Goal: Task Accomplishment & Management: Manage account settings

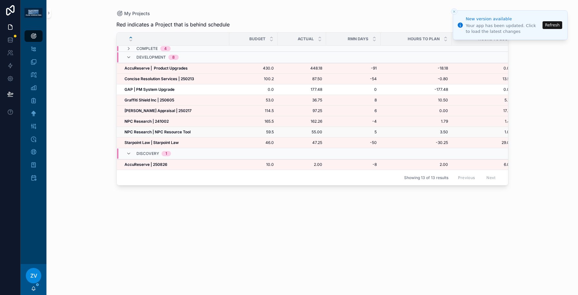
click at [154, 132] on strong "NPC Research | NPC Resource Tool" at bounding box center [157, 132] width 66 height 5
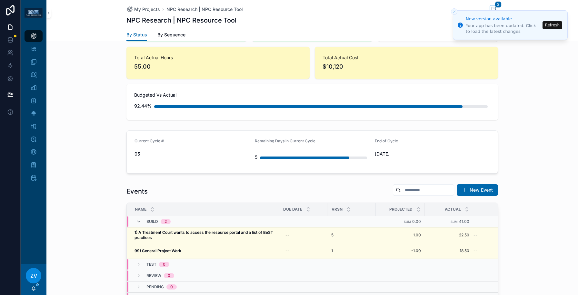
scroll to position [468, 0]
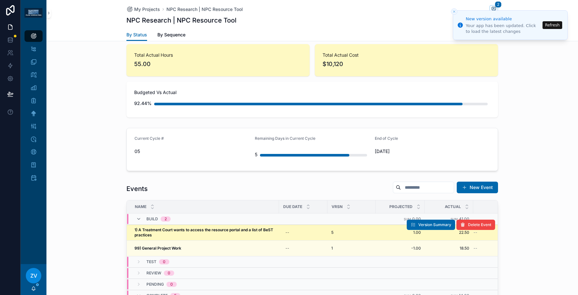
click at [204, 228] on span "1) A Treatment Court wants to access the resource portal and a list of BeST pra…" at bounding box center [204, 233] width 141 height 10
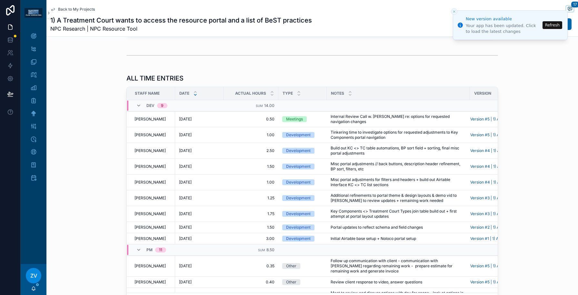
scroll to position [563, 0]
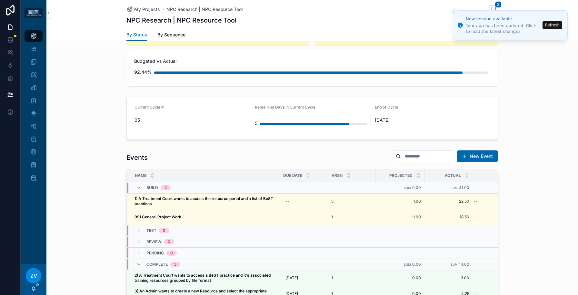
scroll to position [505, 0]
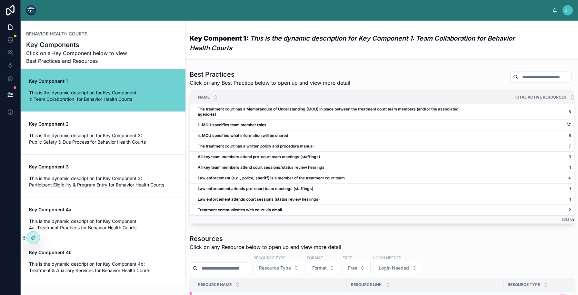
scroll to position [156, 0]
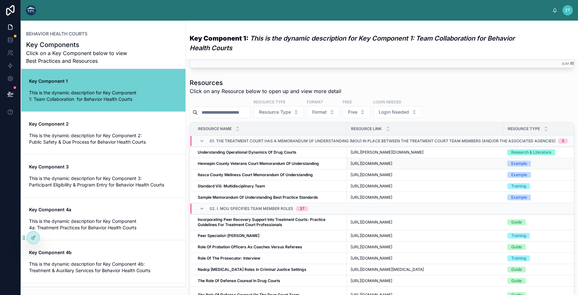
click at [237, 170] on td "Hennepin County Veterans Court Memorandum Of Understanding Hennepin County Vete…" at bounding box center [268, 163] width 157 height 11
click at [34, 240] on icon at bounding box center [33, 237] width 5 height 5
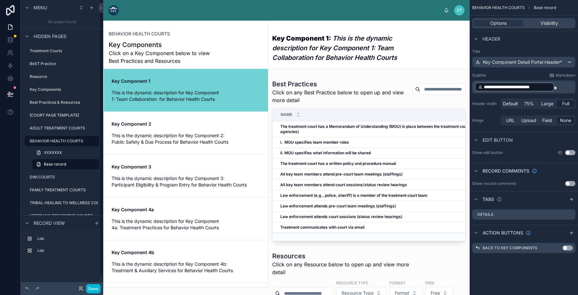
scroll to position [12, 0]
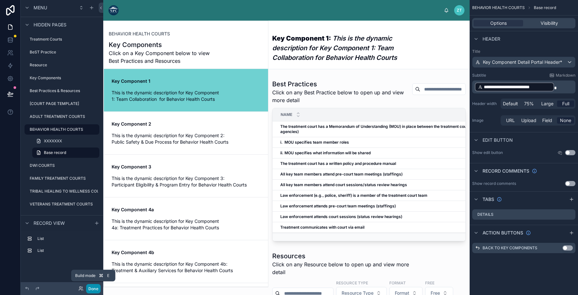
click at [97, 289] on button "Done" at bounding box center [93, 288] width 15 height 9
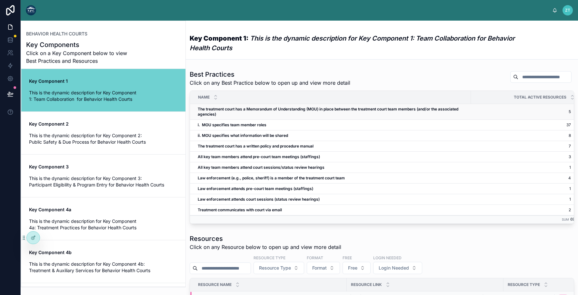
click at [283, 114] on span "The treatment court has a Memorandum of Understanding (MOU) in place between th…" at bounding box center [332, 112] width 269 height 10
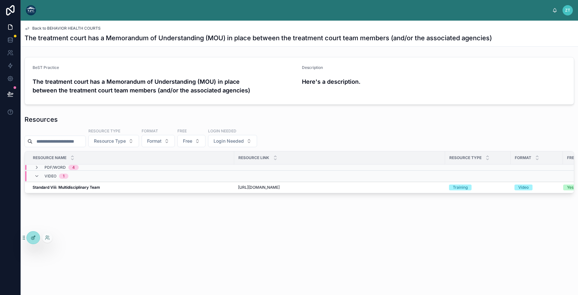
click at [33, 237] on icon at bounding box center [33, 237] width 5 height 5
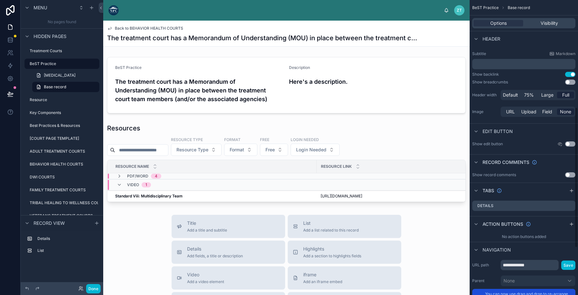
scroll to position [316, 0]
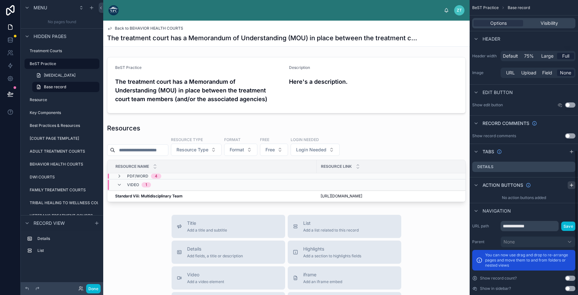
click at [573, 186] on icon "scrollable content" at bounding box center [571, 185] width 5 height 5
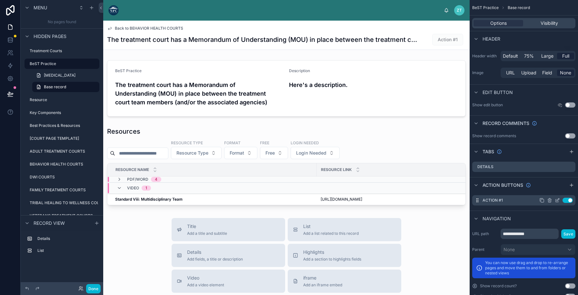
click at [556, 200] on icon "scrollable content" at bounding box center [557, 200] width 5 height 5
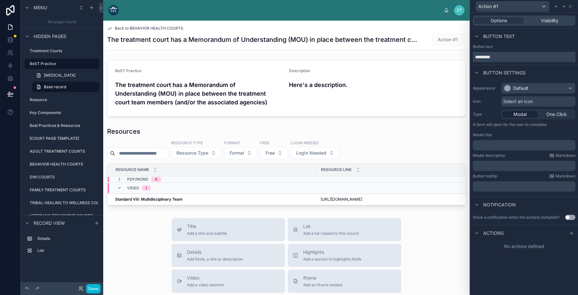
click at [500, 60] on input "*********" at bounding box center [524, 57] width 103 height 10
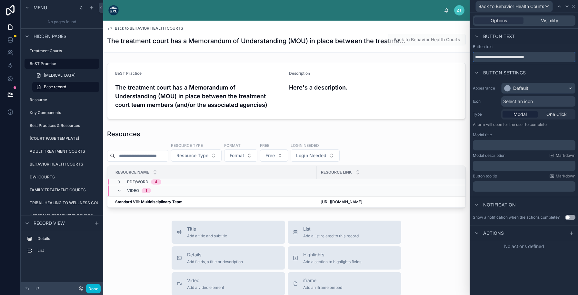
type input "**********"
click at [359, 93] on div at bounding box center [286, 91] width 366 height 62
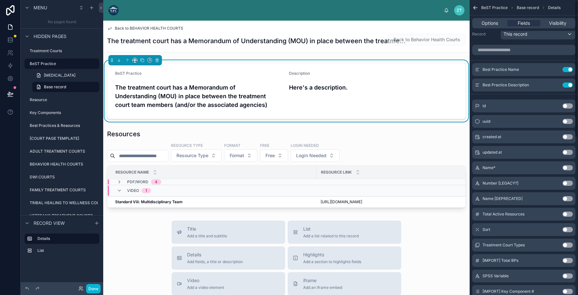
scroll to position [0, 0]
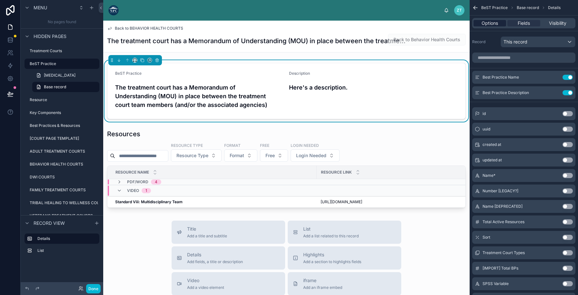
click at [485, 24] on span "Options" at bounding box center [489, 23] width 16 height 6
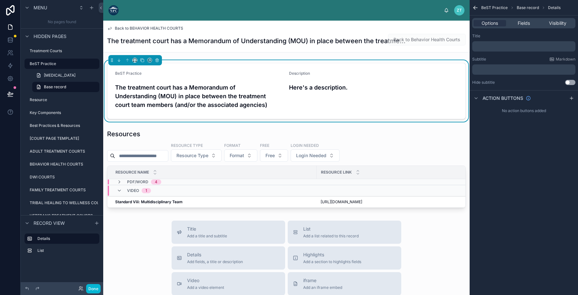
click at [350, 36] on div "The treatment court has a Memorandum of Understanding (MOU) in place between th…" at bounding box center [286, 41] width 359 height 15
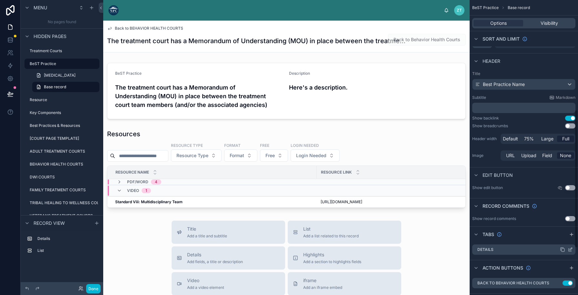
scroll to position [235, 0]
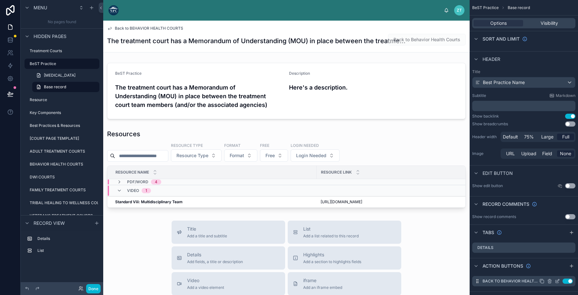
click at [548, 281] on icon "scrollable content" at bounding box center [549, 282] width 3 height 3
click at [559, 271] on icon at bounding box center [559, 271] width 5 height 5
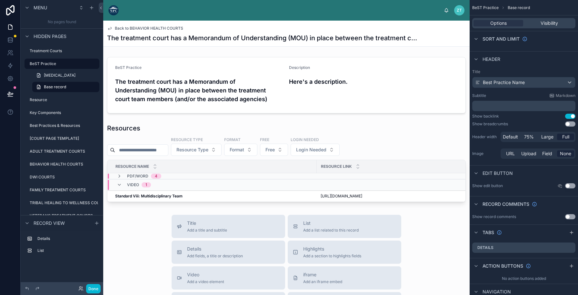
click at [568, 124] on button "Use setting" at bounding box center [570, 124] width 10 height 5
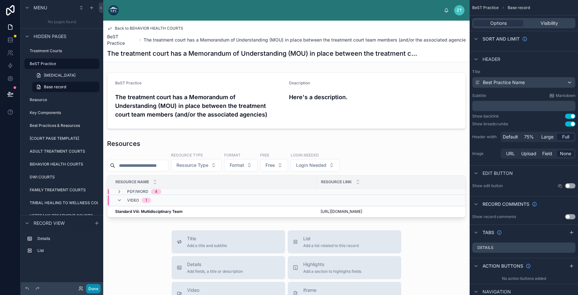
click at [97, 292] on button "Done" at bounding box center [93, 288] width 15 height 9
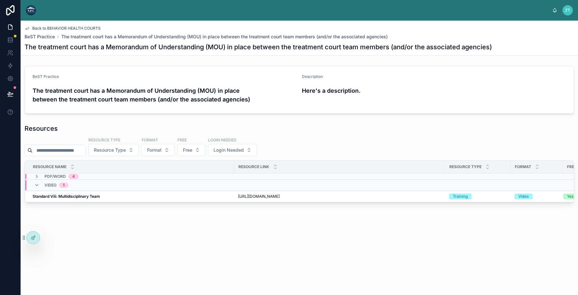
click at [30, 7] on img at bounding box center [31, 10] width 10 height 10
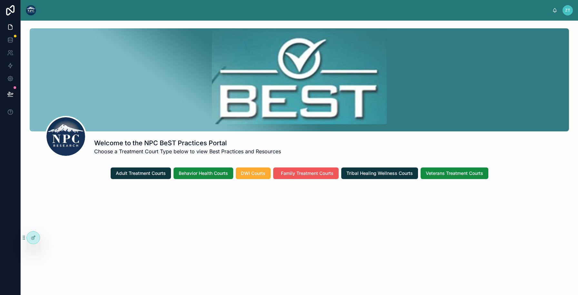
click at [283, 175] on span "Family Treatment Courts" at bounding box center [307, 173] width 53 height 6
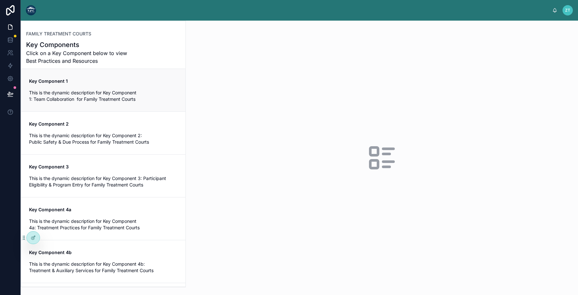
click at [103, 107] on link "Key Component 1 This is the dynamic description for Key Component 1: Team Colla…" at bounding box center [103, 90] width 164 height 43
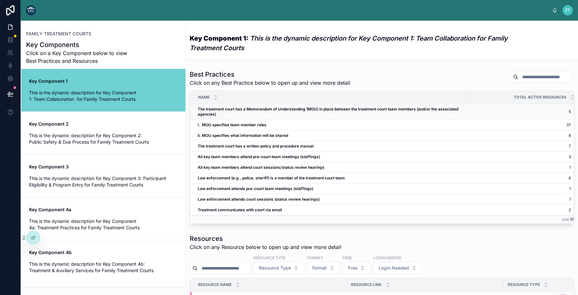
click at [264, 112] on span "The treatment court has a Memorandum of Understanding (MOU) in place between th…" at bounding box center [332, 112] width 269 height 10
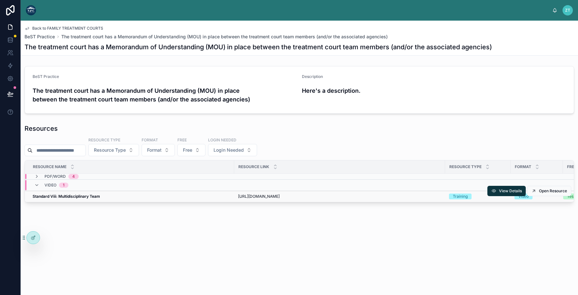
click at [165, 197] on div "Standard Viii: Multidisciplinary Team Standard Viii: Multidisciplinary Team" at bounding box center [132, 196] width 198 height 5
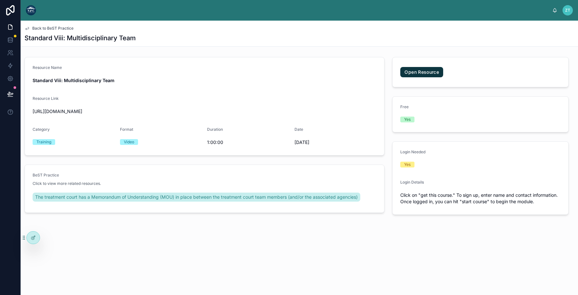
click at [53, 27] on span "Back to BeST Practice" at bounding box center [52, 28] width 41 height 5
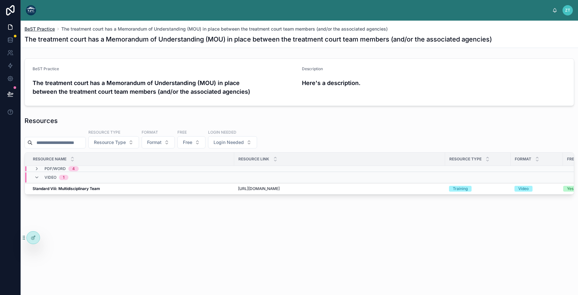
click at [42, 28] on span "BeST Practice" at bounding box center [40, 29] width 30 height 6
click at [44, 28] on span "BeST Practice" at bounding box center [40, 29] width 30 height 6
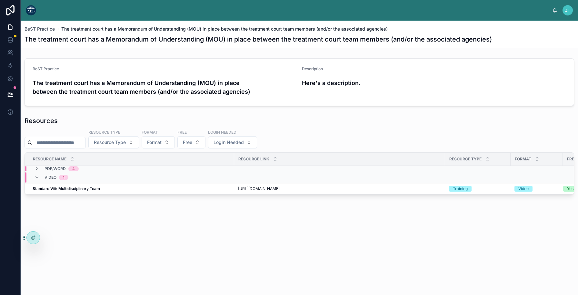
click at [79, 27] on span "The treatment court has a Memorandum of Understanding (MOU) in place between th…" at bounding box center [224, 29] width 326 height 6
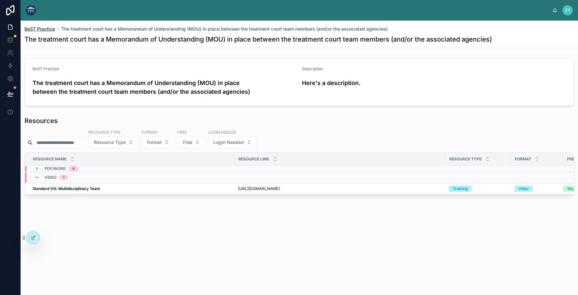
click at [45, 27] on span "BeST Practice" at bounding box center [40, 29] width 30 height 6
click at [31, 235] on div at bounding box center [33, 238] width 13 height 12
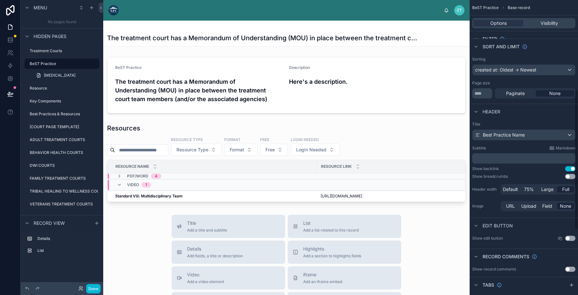
scroll to position [199, 0]
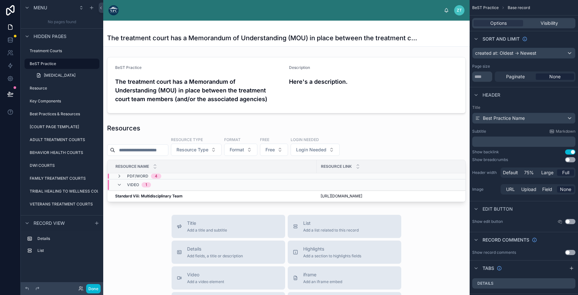
click at [567, 159] on button "Use setting" at bounding box center [570, 159] width 10 height 5
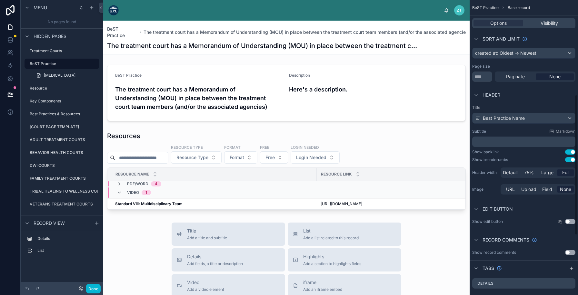
click at [572, 160] on button "Use setting" at bounding box center [570, 159] width 10 height 5
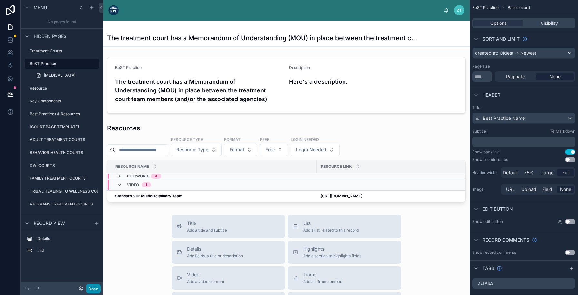
click at [92, 293] on button "Done" at bounding box center [93, 288] width 15 height 9
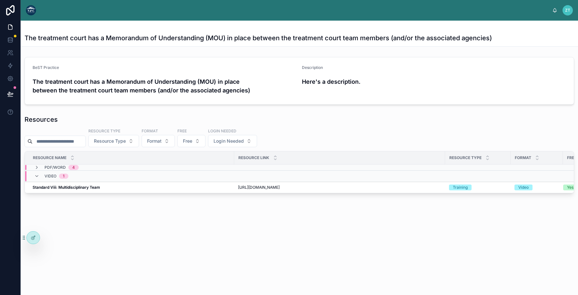
click at [30, 8] on img at bounding box center [31, 10] width 10 height 10
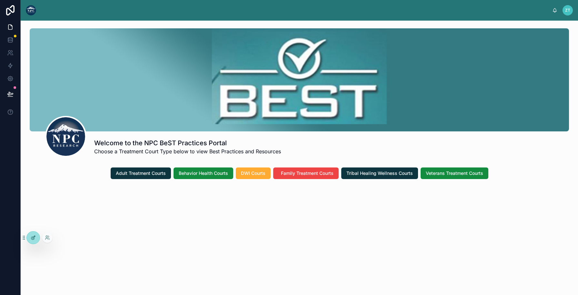
click at [36, 239] on div at bounding box center [33, 238] width 13 height 12
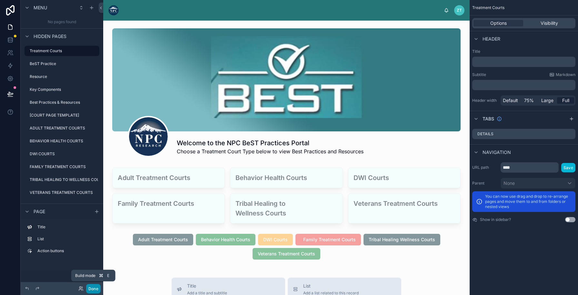
click at [97, 292] on button "Done" at bounding box center [93, 288] width 15 height 9
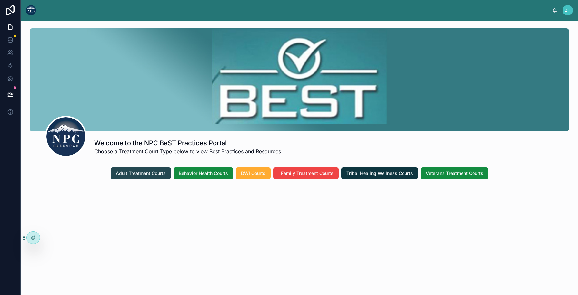
click at [155, 175] on span "Adult Treatment Courts" at bounding box center [141, 173] width 50 height 6
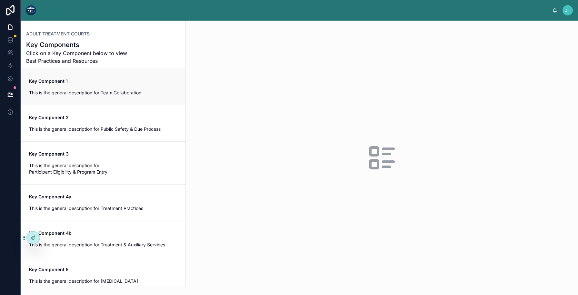
click at [95, 86] on div "Key Component 1 This is the general description for Team Collaboration" at bounding box center [103, 87] width 149 height 18
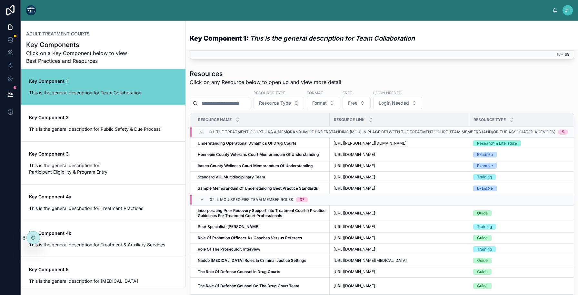
scroll to position [173, 0]
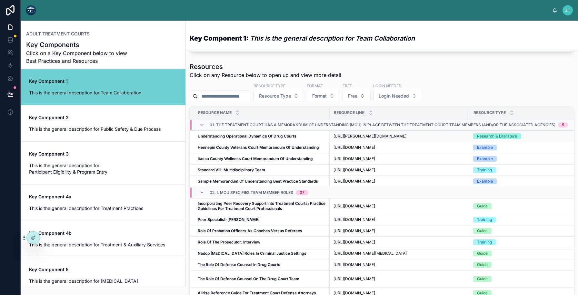
click at [240, 139] on strong "Understanding Operational Dynamics Of Drug Courts" at bounding box center [247, 136] width 99 height 5
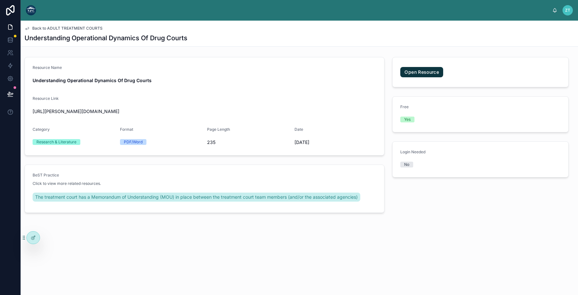
click at [63, 27] on span "Back to ADULT TREATMENT COURTS" at bounding box center [67, 28] width 70 height 5
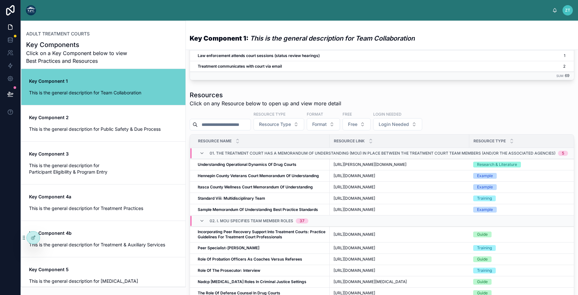
scroll to position [180, 0]
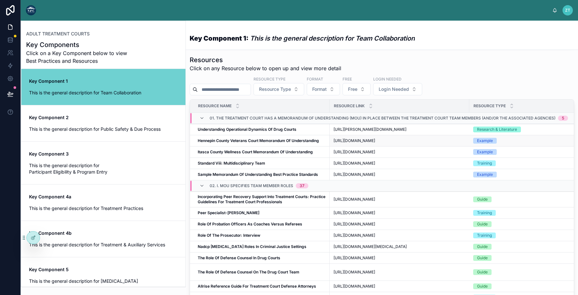
click at [251, 147] on td "Hennepin County Veterans Court Memorandum Of Understanding Hennepin County Vete…" at bounding box center [260, 140] width 140 height 11
click at [264, 143] on strong "Hennepin County Veterans Court Memorandum Of Understanding" at bounding box center [258, 140] width 121 height 5
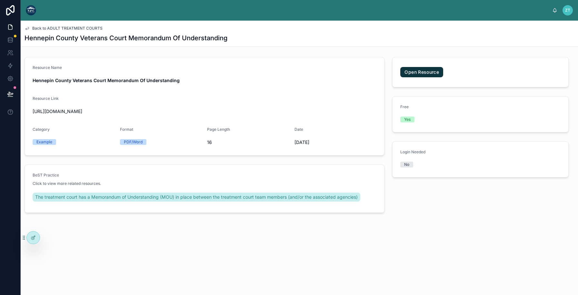
click at [57, 28] on span "Back to ADULT TREATMENT COURTS" at bounding box center [67, 28] width 70 height 5
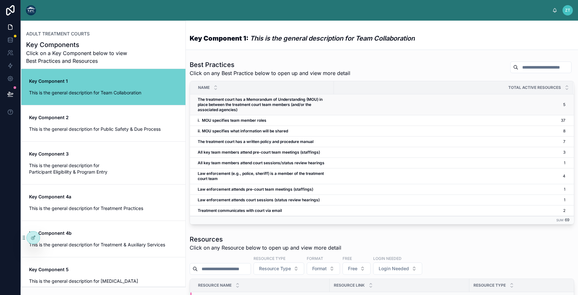
click at [280, 108] on span "The treatment court has a Memorandum of Understanding (MOU) in place between th…" at bounding box center [264, 104] width 132 height 15
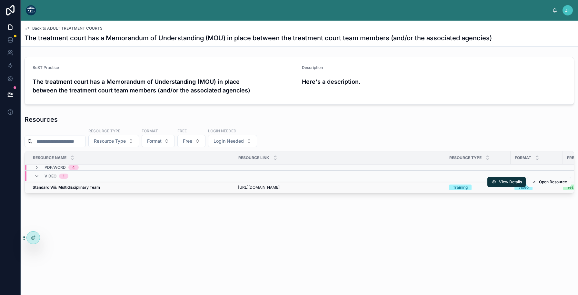
click at [128, 187] on div "Standard Viii: Multidisciplinary Team Standard Viii: Multidisciplinary Team" at bounding box center [132, 187] width 198 height 5
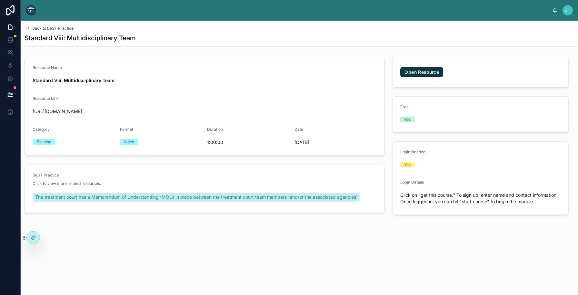
click at [45, 27] on span "Back to BeST Practice" at bounding box center [52, 28] width 41 height 5
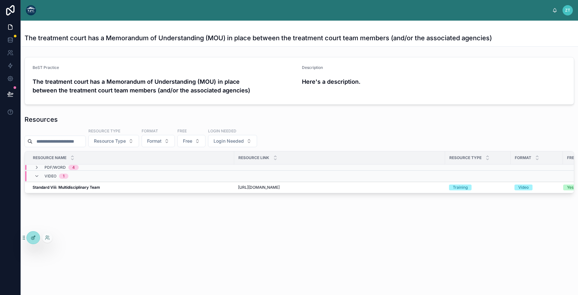
click at [32, 234] on div at bounding box center [33, 238] width 13 height 12
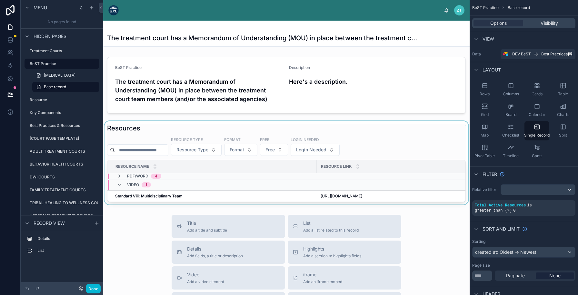
click at [184, 186] on div "Video 1" at bounding box center [350, 185] width 485 height 10
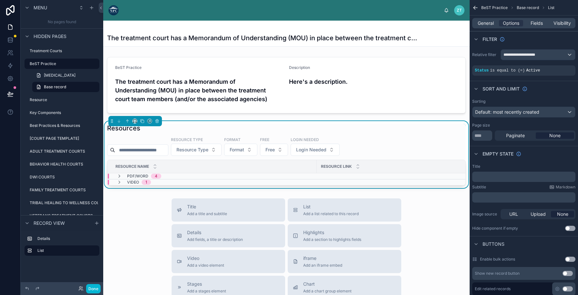
click at [182, 183] on div "Video 1" at bounding box center [350, 182] width 485 height 5
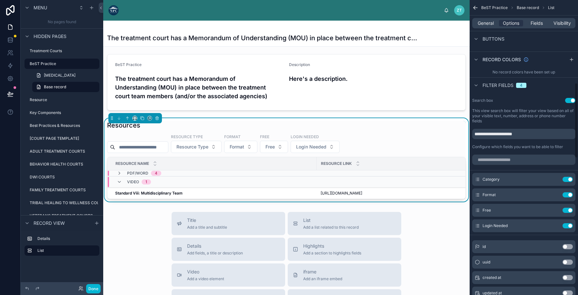
scroll to position [327, 0]
click at [96, 289] on button "Done" at bounding box center [93, 288] width 15 height 9
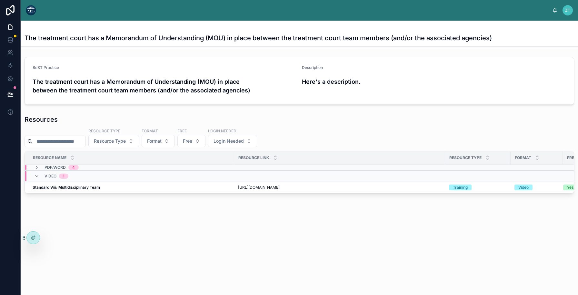
click at [35, 9] on img at bounding box center [31, 10] width 10 height 10
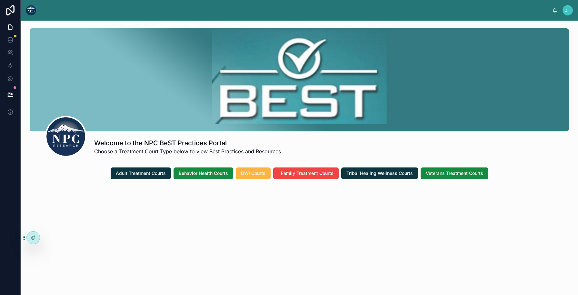
click at [245, 172] on span "DWI Courts" at bounding box center [253, 173] width 25 height 6
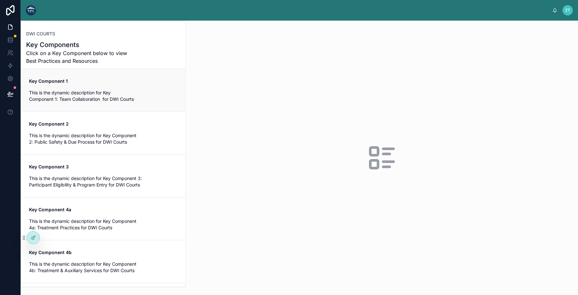
click at [96, 84] on span "Key Component 1" at bounding box center [103, 81] width 149 height 6
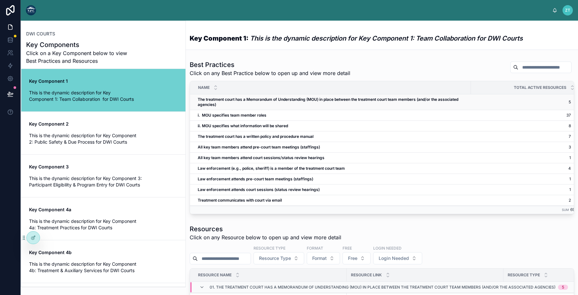
click at [239, 103] on span "The treatment court has a Memorandum of Understanding (MOU) in place between th…" at bounding box center [332, 102] width 269 height 10
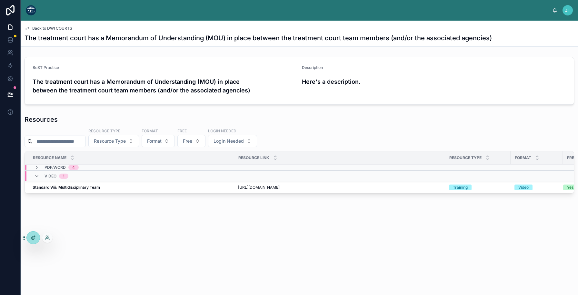
click at [35, 236] on icon at bounding box center [33, 237] width 5 height 5
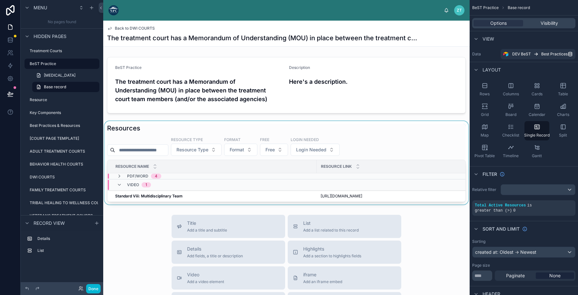
click at [155, 130] on div at bounding box center [286, 163] width 366 height 84
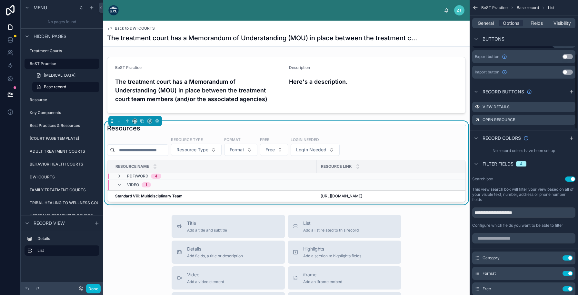
scroll to position [211, 0]
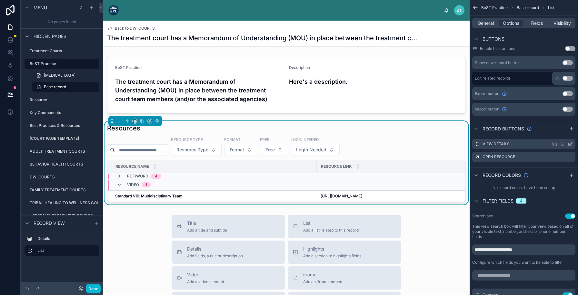
click at [569, 145] on icon "scrollable content" at bounding box center [569, 144] width 5 height 5
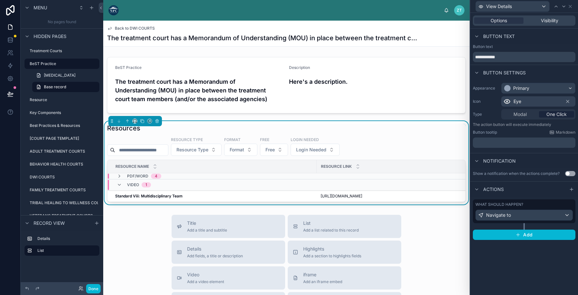
click at [527, 203] on div "What should happen?" at bounding box center [523, 204] width 97 height 5
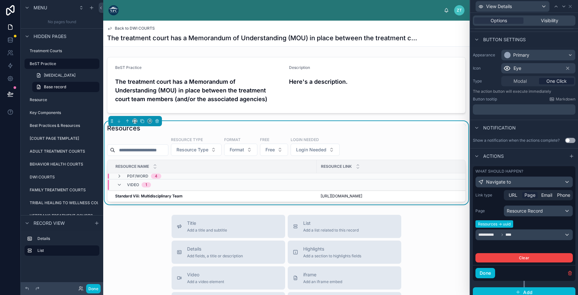
scroll to position [38, 0]
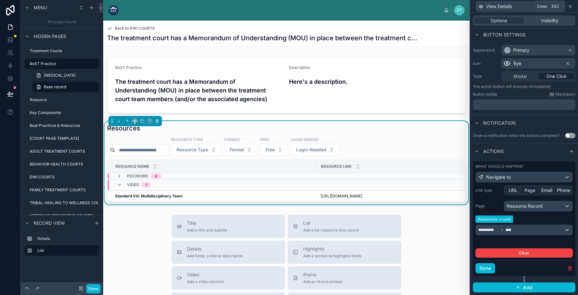
click at [572, 5] on icon at bounding box center [569, 6] width 5 height 5
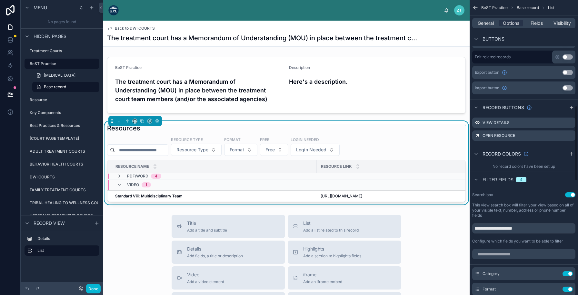
scroll to position [189, 0]
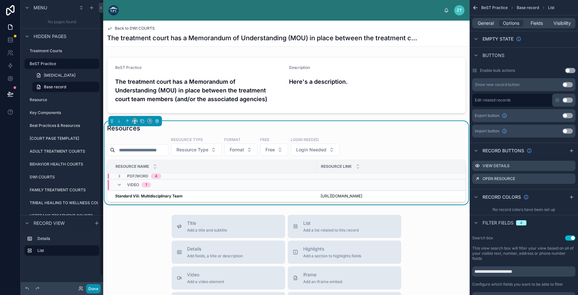
click at [91, 290] on button "Done" at bounding box center [93, 288] width 15 height 9
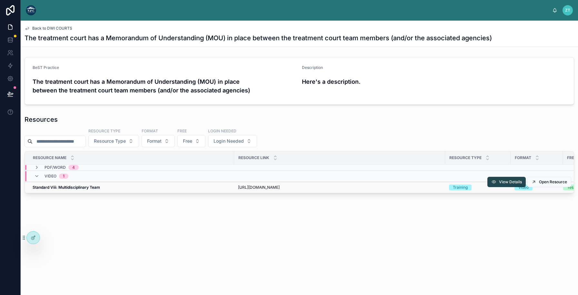
click at [500, 182] on span "View Details" at bounding box center [510, 182] width 23 height 5
click at [35, 235] on icon at bounding box center [33, 237] width 5 height 5
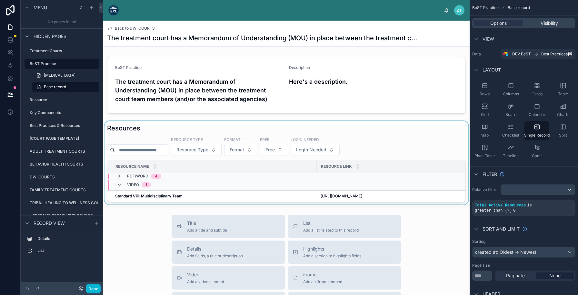
click at [170, 128] on div at bounding box center [286, 163] width 366 height 84
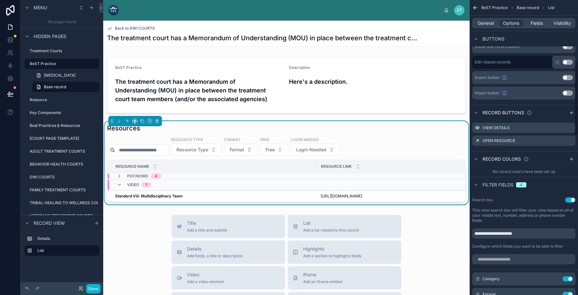
scroll to position [137, 0]
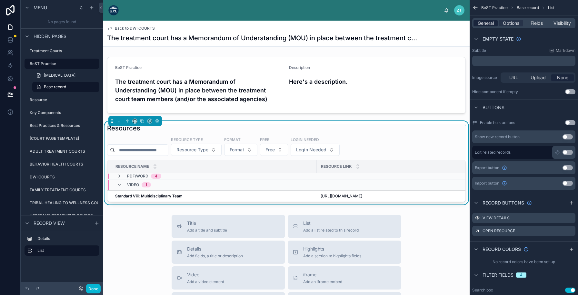
click at [488, 24] on span "General" at bounding box center [486, 23] width 16 height 6
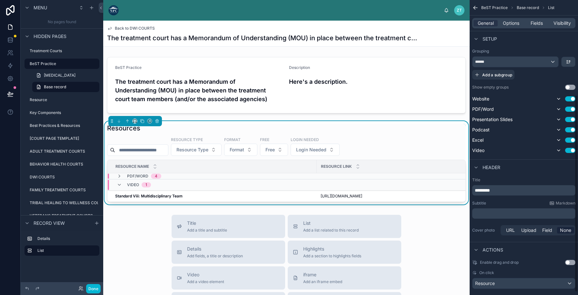
scroll to position [146, 0]
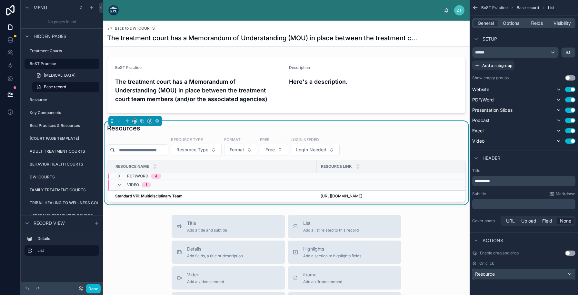
click at [508, 276] on div "Resource" at bounding box center [523, 274] width 103 height 10
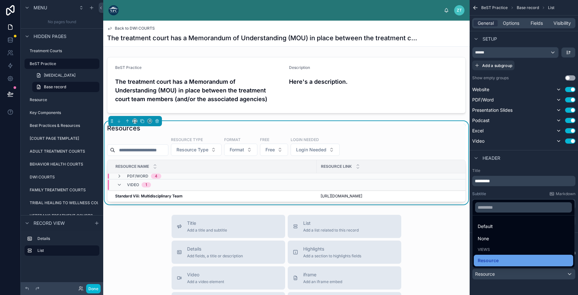
click at [517, 259] on div "Resource" at bounding box center [524, 261] width 92 height 8
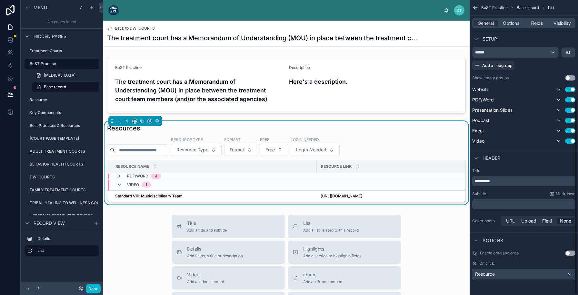
click at [516, 276] on div "Resource" at bounding box center [523, 274] width 103 height 10
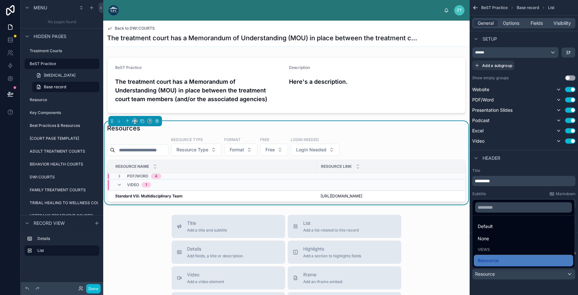
click at [499, 286] on div "scrollable content" at bounding box center [289, 147] width 578 height 295
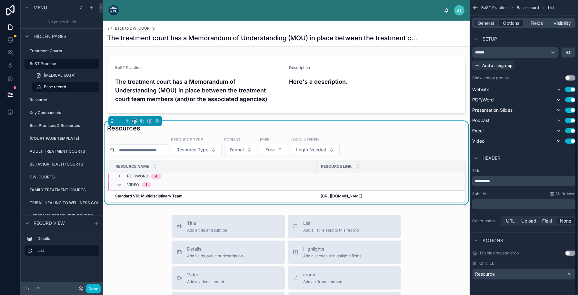
click at [509, 23] on span "Options" at bounding box center [511, 23] width 16 height 6
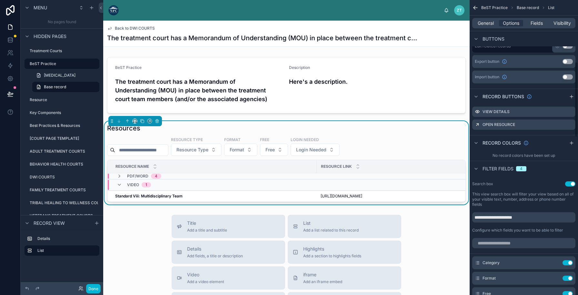
scroll to position [241, 0]
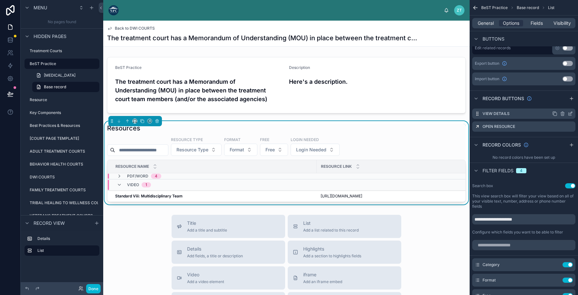
click at [569, 112] on icon "scrollable content" at bounding box center [569, 113] width 5 height 5
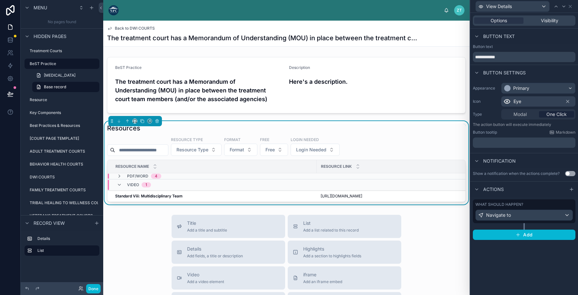
click at [510, 207] on label "What should happen?" at bounding box center [499, 204] width 48 height 5
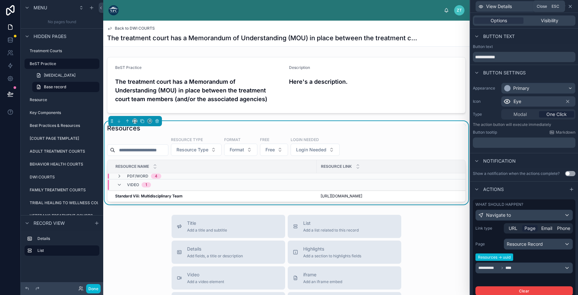
click at [571, 6] on icon at bounding box center [569, 6] width 5 height 5
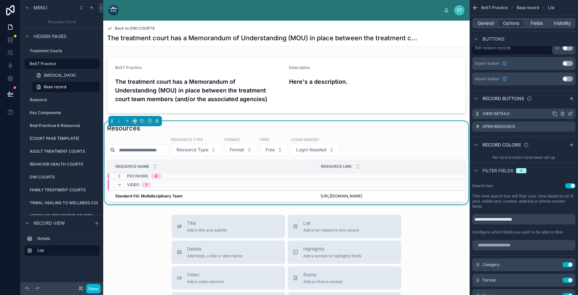
click at [568, 116] on icon "scrollable content" at bounding box center [569, 113] width 5 height 5
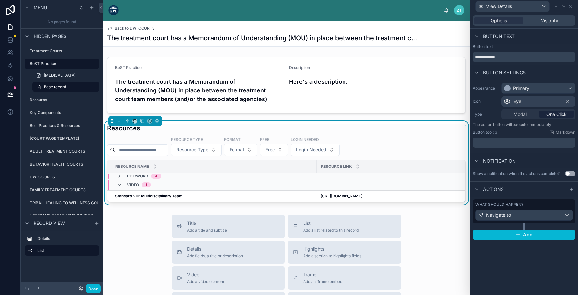
click at [502, 207] on label "What should happen?" at bounding box center [499, 204] width 48 height 5
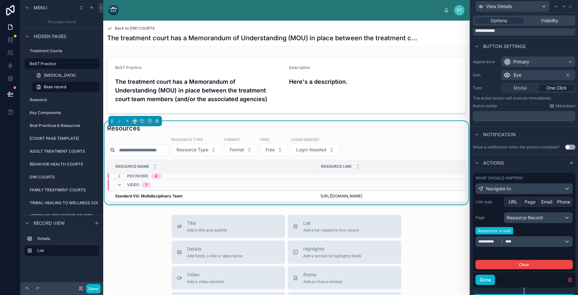
scroll to position [0, 0]
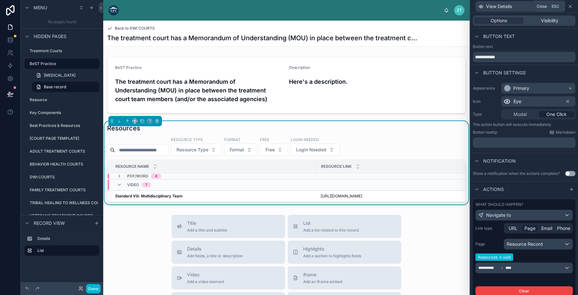
click at [571, 6] on icon at bounding box center [569, 6] width 5 height 5
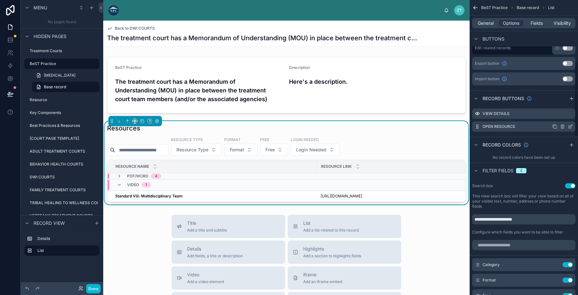
click at [570, 125] on icon "scrollable content" at bounding box center [569, 126] width 5 height 5
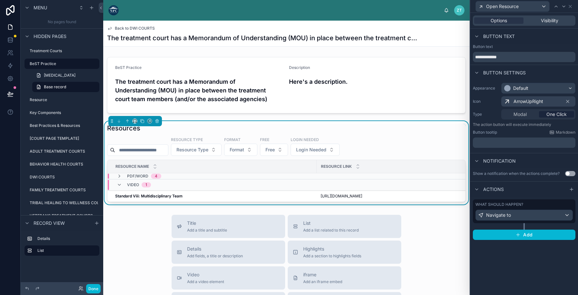
click at [529, 203] on div "What should happen?" at bounding box center [523, 204] width 97 height 5
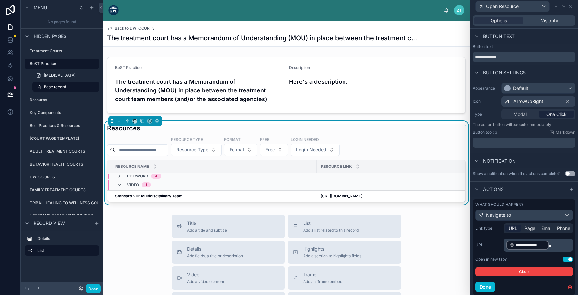
scroll to position [19, 0]
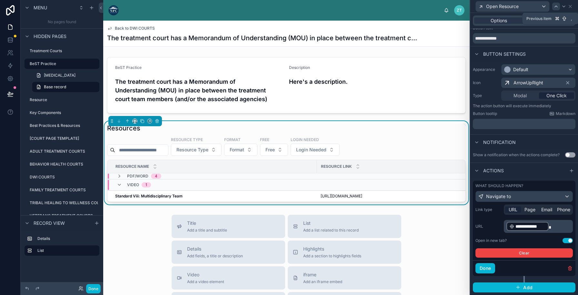
click at [556, 9] on div at bounding box center [556, 7] width 8 height 8
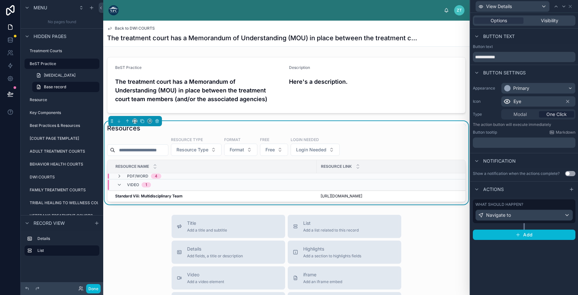
click at [526, 202] on div "What should happen?" at bounding box center [523, 204] width 97 height 5
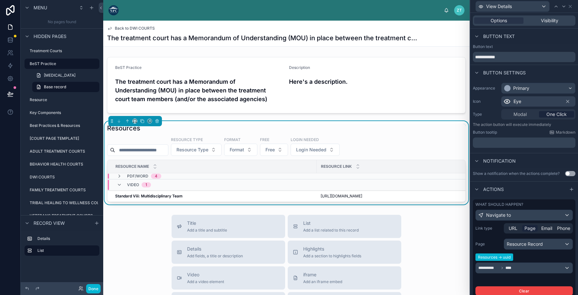
click at [526, 117] on span "Modal" at bounding box center [519, 114] width 13 height 6
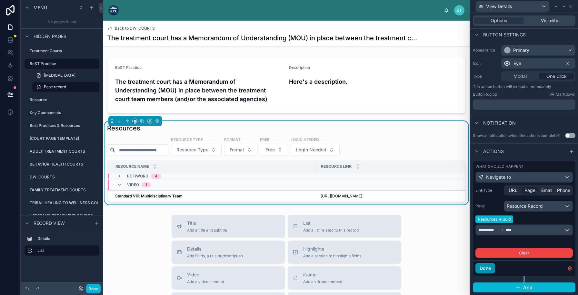
click at [483, 270] on button "Done" at bounding box center [485, 268] width 20 height 10
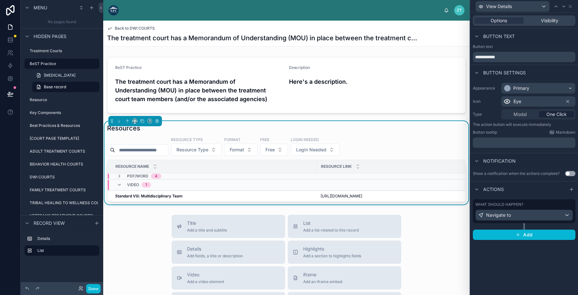
scroll to position [0, 0]
click at [571, 5] on icon at bounding box center [570, 6] width 3 height 3
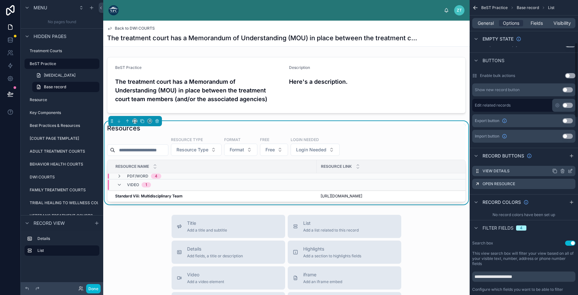
scroll to position [160, 0]
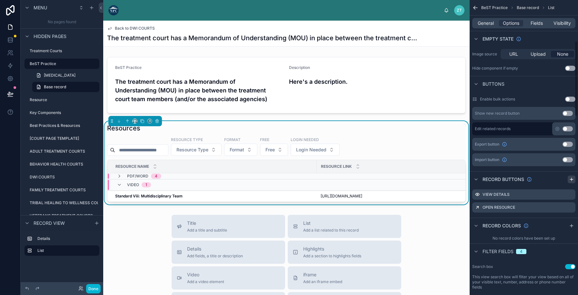
click at [570, 180] on icon "scrollable content" at bounding box center [571, 179] width 5 height 5
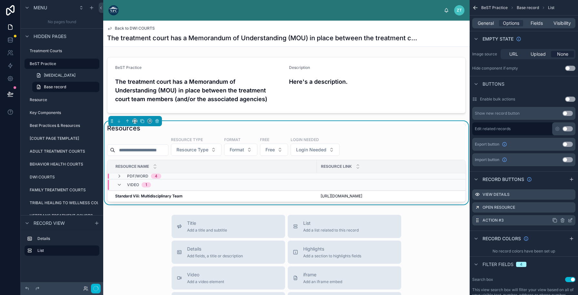
click at [568, 220] on icon "scrollable content" at bounding box center [569, 221] width 3 height 3
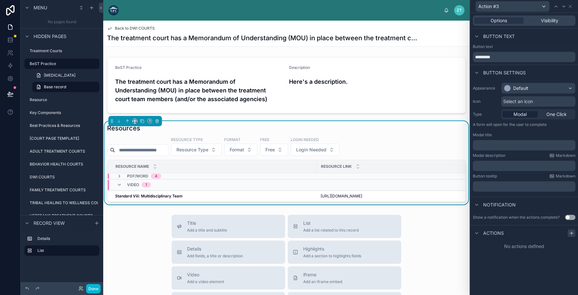
click at [569, 232] on icon at bounding box center [571, 233] width 5 height 5
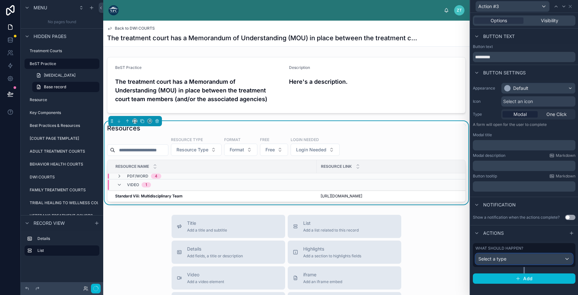
click at [513, 262] on div "Select a type" at bounding box center [524, 259] width 97 height 10
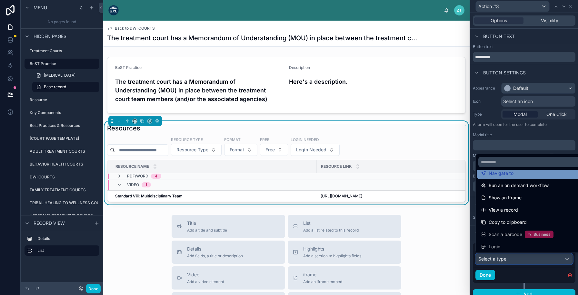
scroll to position [58, 0]
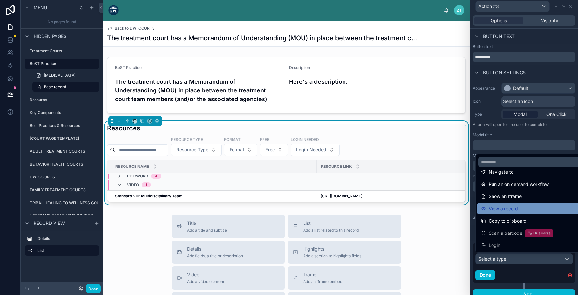
click at [505, 206] on span "View a record" at bounding box center [502, 209] width 29 height 8
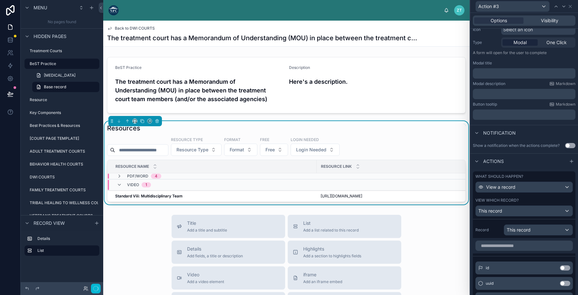
scroll to position [99, 0]
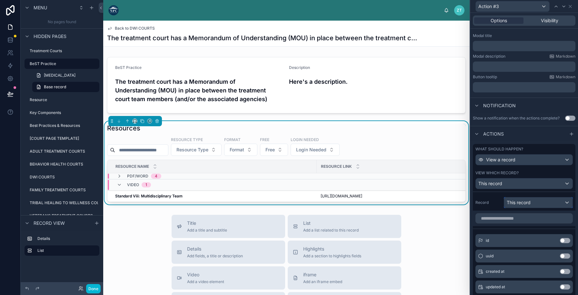
click at [515, 203] on span "This record" at bounding box center [519, 203] width 24 height 6
click at [491, 205] on div at bounding box center [524, 147] width 108 height 295
click at [509, 218] on input "text" at bounding box center [523, 218] width 97 height 10
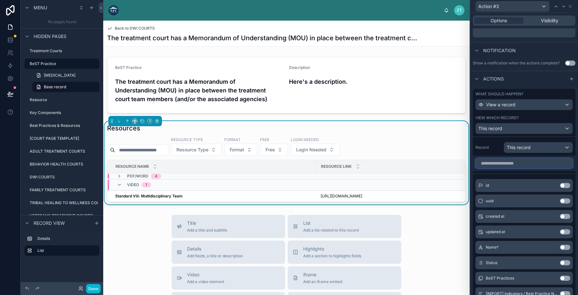
scroll to position [164, 0]
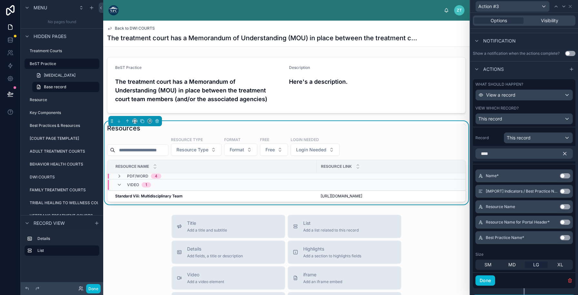
click at [566, 207] on button "Use setting" at bounding box center [565, 206] width 10 height 5
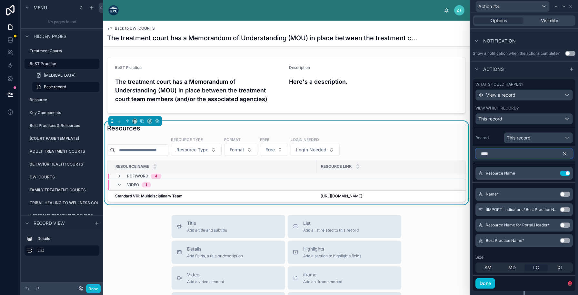
click at [501, 155] on input "****" at bounding box center [523, 154] width 97 height 10
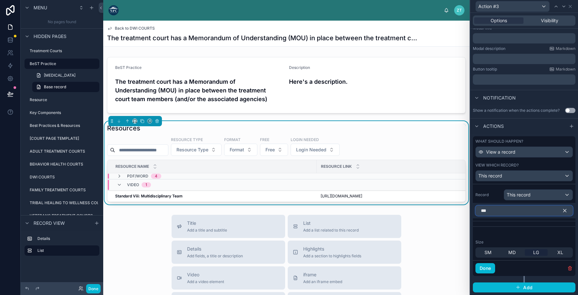
scroll to position [107, 0]
type input "*"
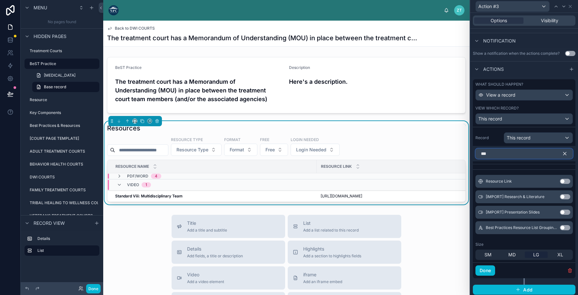
scroll to position [120, 0]
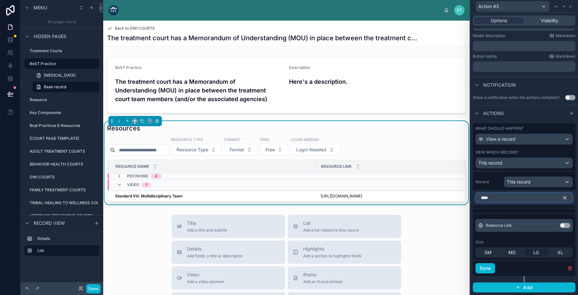
type input "****"
click at [567, 225] on button "Use setting" at bounding box center [565, 225] width 10 height 5
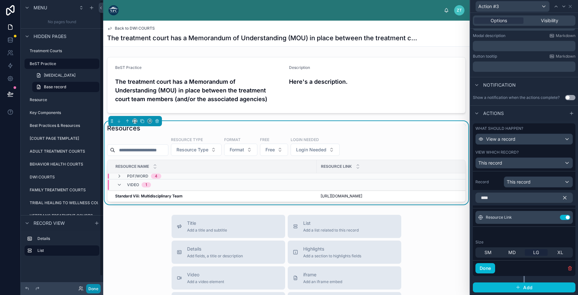
click at [88, 291] on button "Done" at bounding box center [93, 288] width 15 height 9
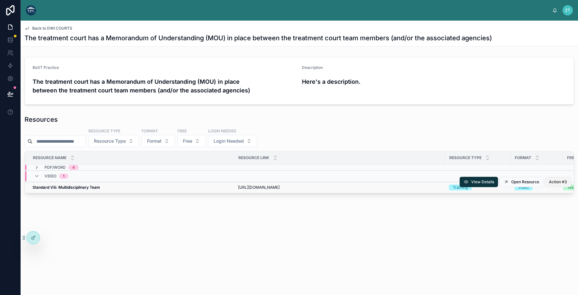
click at [557, 183] on span "Action #3" at bounding box center [558, 182] width 18 height 5
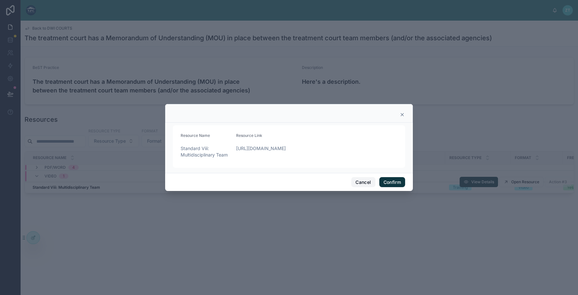
click at [362, 184] on button "Cancel" at bounding box center [363, 182] width 24 height 10
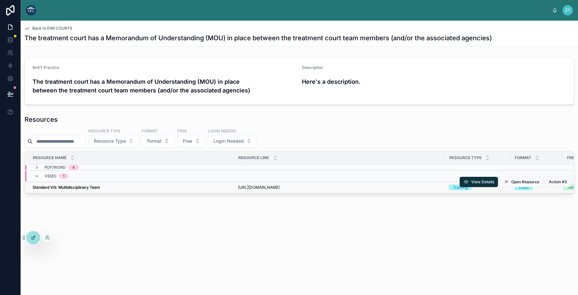
click at [31, 240] on icon at bounding box center [33, 237] width 5 height 5
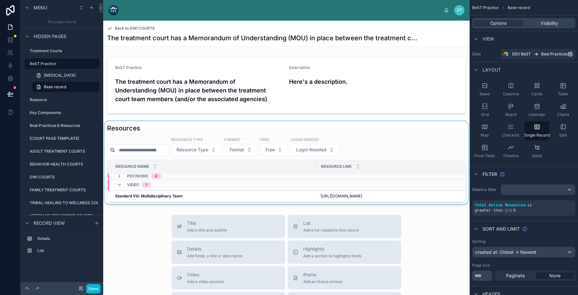
click at [389, 142] on div at bounding box center [286, 163] width 366 height 84
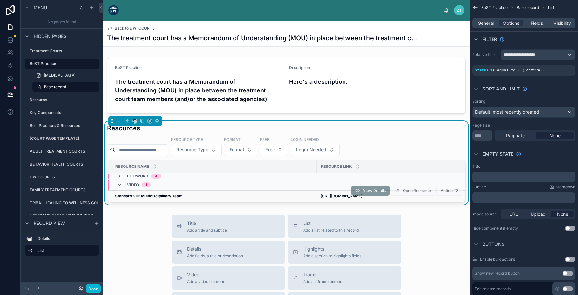
click at [271, 197] on div "Standard Viii: Multidisciplinary Team Standard Viii: Multidisciplinary Team" at bounding box center [214, 196] width 198 height 5
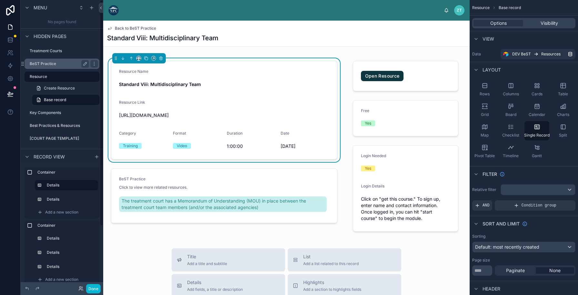
click at [47, 64] on label "BeST Practice" at bounding box center [58, 63] width 57 height 5
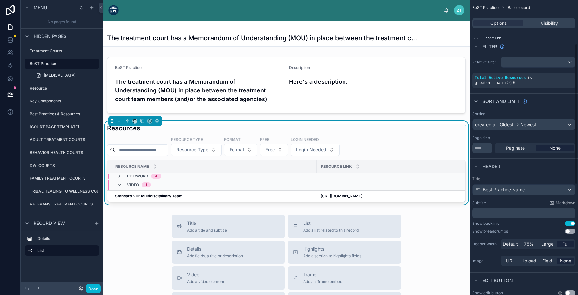
scroll to position [76, 0]
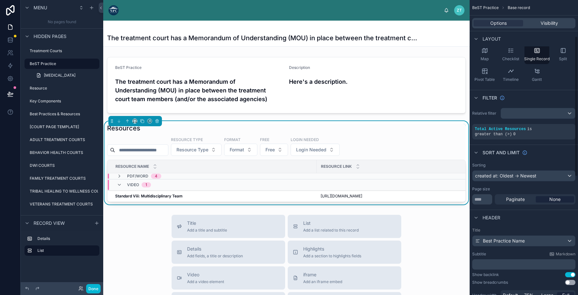
click at [346, 126] on div "Resources" at bounding box center [286, 128] width 359 height 9
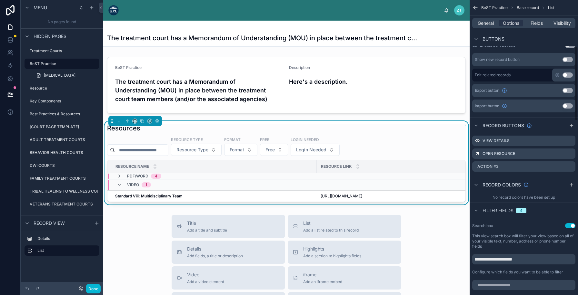
scroll to position [240, 0]
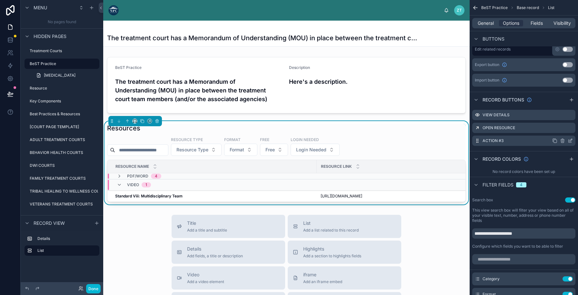
click at [562, 141] on icon "scrollable content" at bounding box center [562, 141] width 0 height 1
click at [559, 130] on icon at bounding box center [559, 130] width 5 height 5
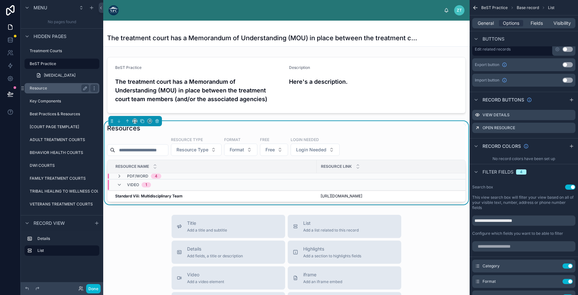
click at [41, 88] on label "Resource" at bounding box center [58, 88] width 57 height 5
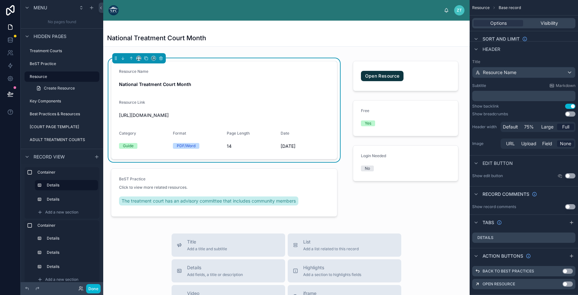
click at [341, 42] on div "National Treatment Court Month" at bounding box center [286, 38] width 359 height 9
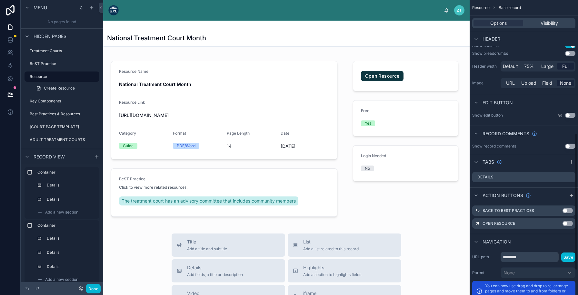
scroll to position [321, 0]
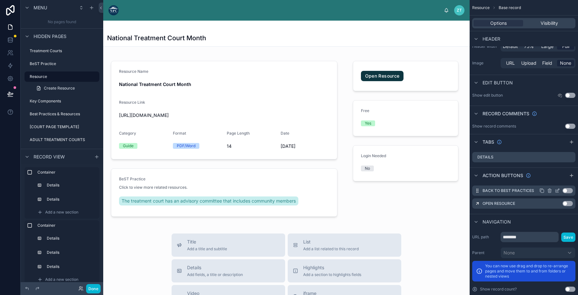
click at [569, 190] on button "Use setting" at bounding box center [567, 190] width 10 height 5
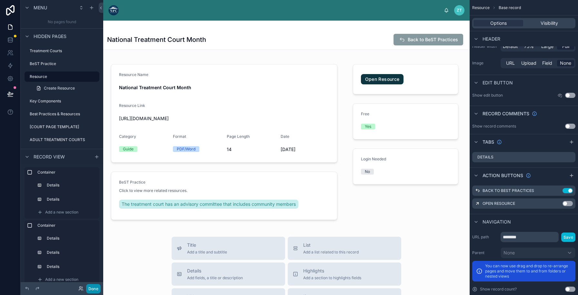
click at [94, 289] on button "Done" at bounding box center [93, 288] width 15 height 9
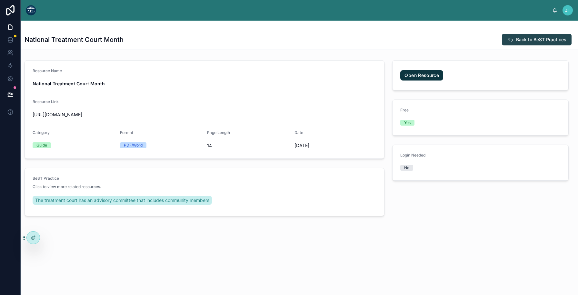
click at [526, 38] on span "Back to BeST Practices" at bounding box center [541, 39] width 50 height 6
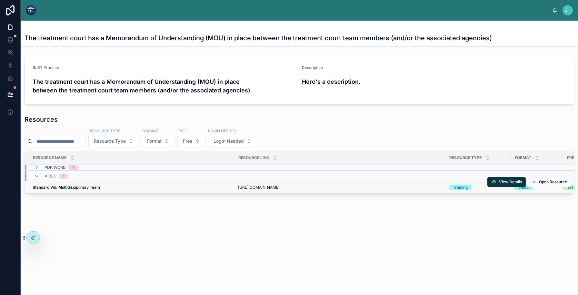
click at [77, 189] on strong "Standard Viii: Multidisciplinary Team" at bounding box center [66, 187] width 67 height 5
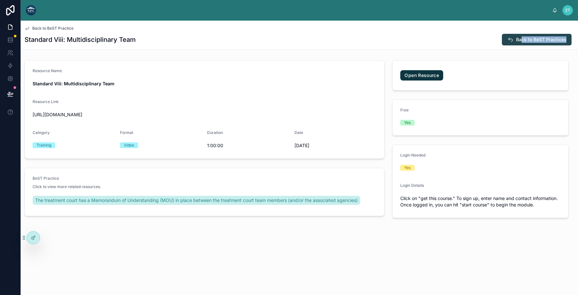
drag, startPoint x: 518, startPoint y: 44, endPoint x: 520, endPoint y: 41, distance: 4.5
click at [520, 41] on div "Back to BeST Practice Standard Viii: Multidisciplinary Team Back to BeST Practi…" at bounding box center [299, 35] width 549 height 29
click at [496, 6] on div "ZT Zoë Test Back to BeST Practice Standard Viii: Multidisciplinary Team Back to…" at bounding box center [299, 147] width 557 height 295
click at [508, 36] on button "Back to BeST Practices" at bounding box center [537, 40] width 70 height 12
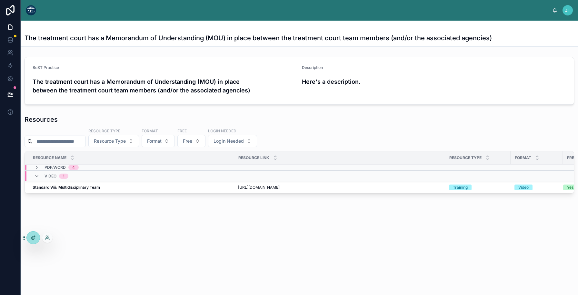
click at [36, 237] on div at bounding box center [33, 238] width 13 height 12
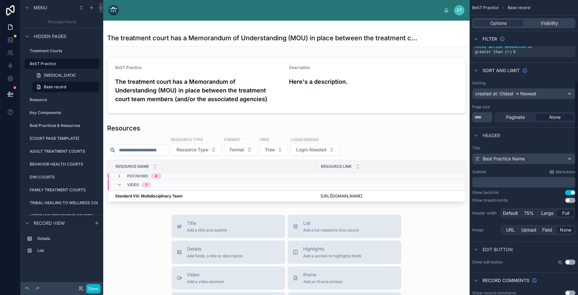
scroll to position [170, 0]
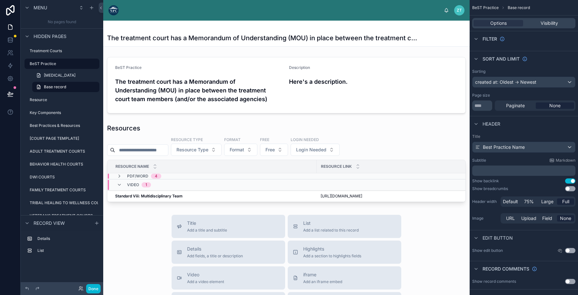
click at [329, 190] on div at bounding box center [286, 259] width 366 height 476
click at [299, 196] on div at bounding box center [286, 163] width 366 height 84
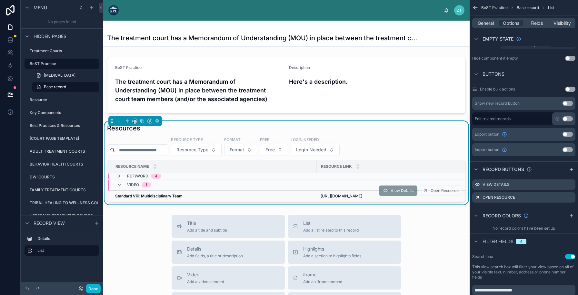
click at [303, 195] on div "Standard Viii: Multidisciplinary Team Standard Viii: Multidisciplinary Team" at bounding box center [214, 196] width 198 height 5
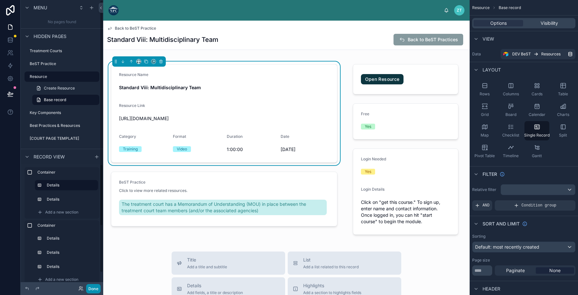
click at [88, 288] on button "Done" at bounding box center [93, 288] width 15 height 9
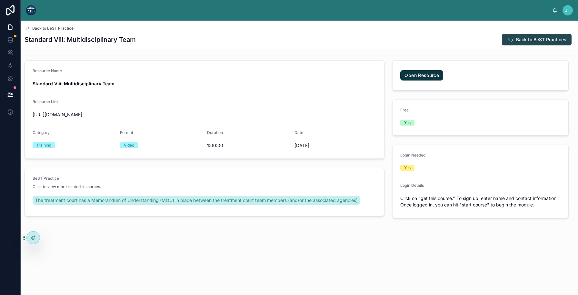
click at [554, 36] on span "Back to BeST Practices" at bounding box center [541, 39] width 50 height 6
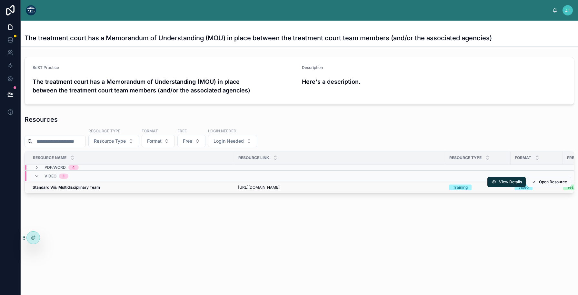
click at [109, 188] on div "Standard Viii: Multidisciplinary Team Standard Viii: Multidisciplinary Team" at bounding box center [132, 187] width 198 height 5
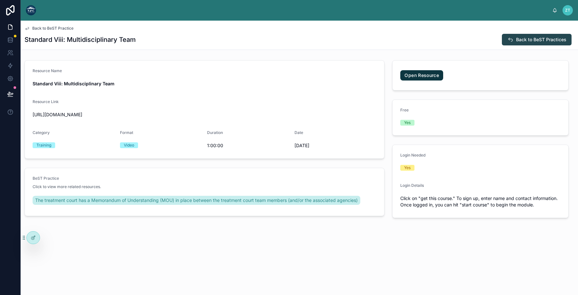
click at [543, 38] on span "Back to BeST Practices" at bounding box center [541, 39] width 50 height 6
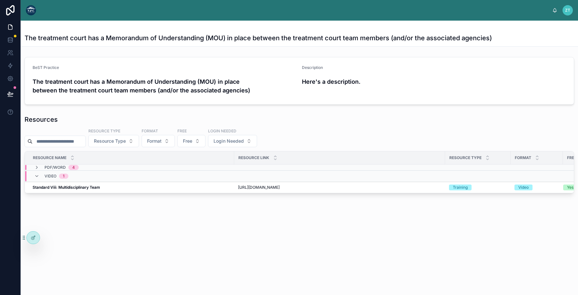
click at [31, 13] on img at bounding box center [31, 10] width 10 height 10
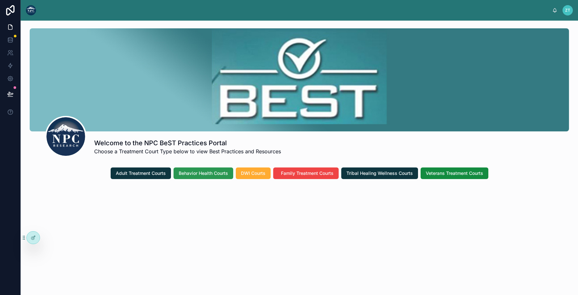
click at [205, 178] on button "Behavior Health Courts" at bounding box center [203, 174] width 60 height 12
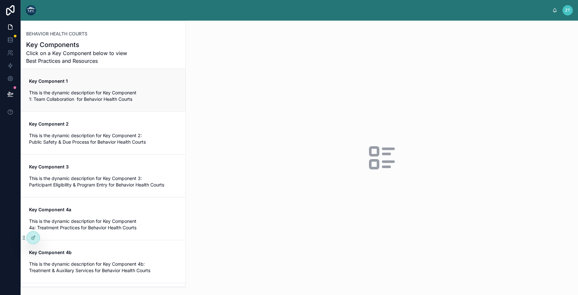
click at [125, 76] on link "Key Component 1 This is the dynamic description for Key Component 1: Team Colla…" at bounding box center [103, 90] width 164 height 43
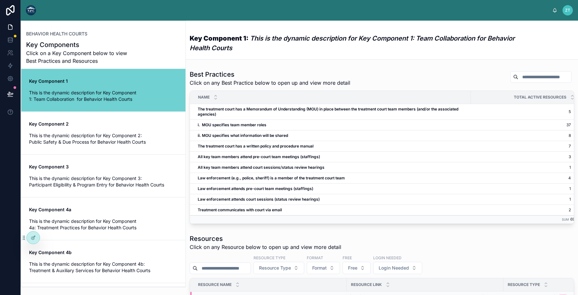
click at [315, 159] on strong "All key team members attend pre-court team meetings (staffings)" at bounding box center [259, 156] width 122 height 5
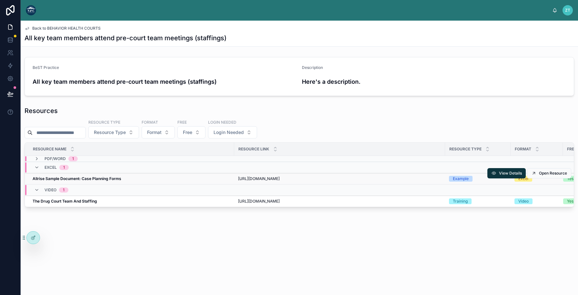
click at [100, 181] on strong "Allrise Sample Document: Case Planning Forms" at bounding box center [77, 178] width 89 height 5
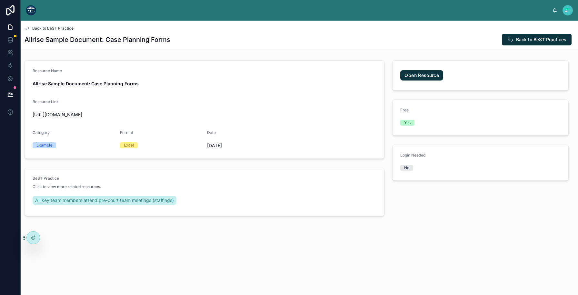
click at [61, 27] on span "Back to BeST Practice" at bounding box center [52, 28] width 41 height 5
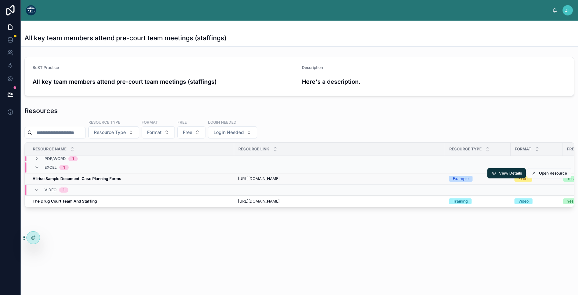
click at [108, 184] on td "Allrise Sample Document: Case Planning Forms Allrise Sample Document: Case Plan…" at bounding box center [129, 178] width 209 height 11
click at [129, 181] on div "Allrise Sample Document: Case Planning Forms Allrise Sample Document: Case Plan…" at bounding box center [132, 178] width 198 height 5
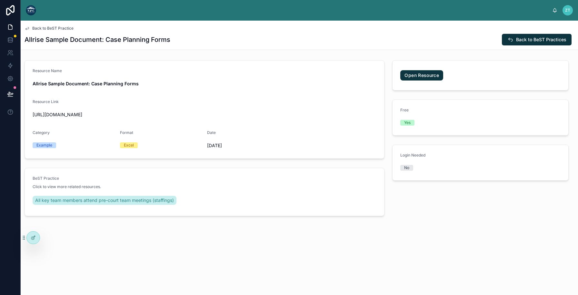
click at [69, 29] on span "Back to BeST Practice" at bounding box center [52, 28] width 41 height 5
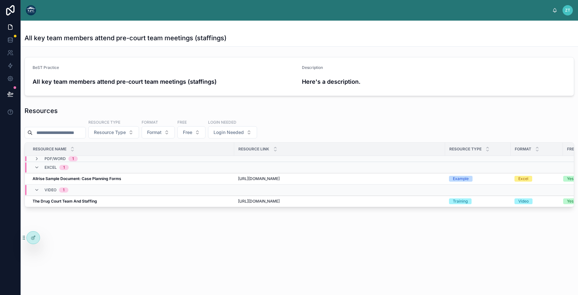
click at [30, 12] on img at bounding box center [31, 10] width 10 height 10
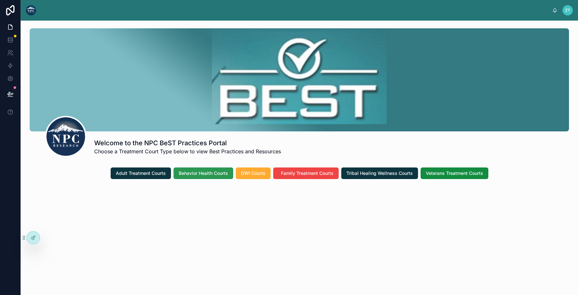
click at [193, 173] on span "Behavior Health Courts" at bounding box center [203, 173] width 49 height 6
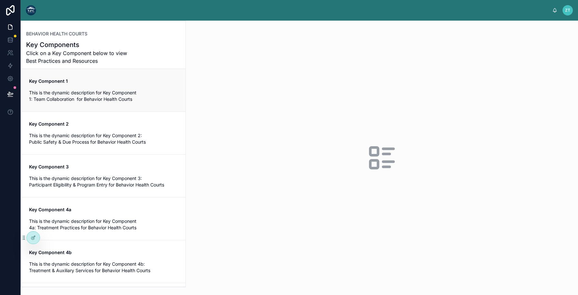
click at [102, 104] on link "Key Component 1 This is the dynamic description for Key Component 1: Team Colla…" at bounding box center [103, 90] width 164 height 43
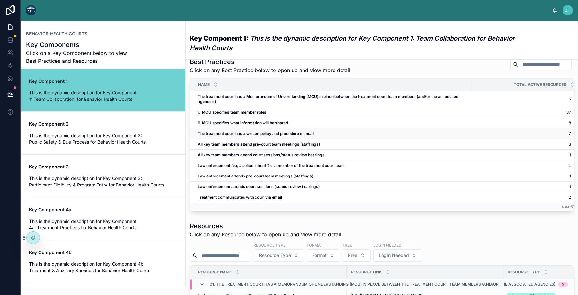
scroll to position [3, 0]
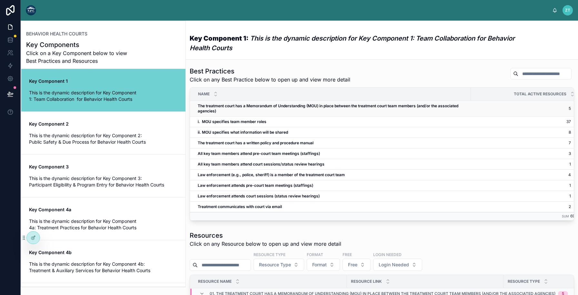
click at [275, 111] on span "The treatment court has a Memorandum of Understanding (MOU) in place between th…" at bounding box center [332, 109] width 269 height 10
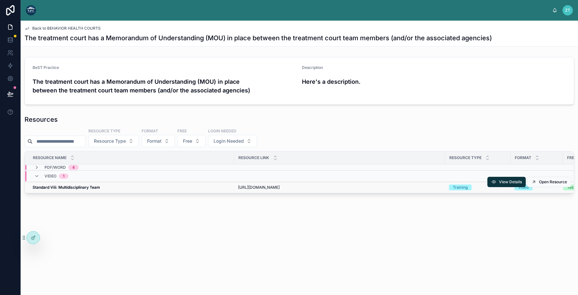
click at [185, 188] on div "Standard Viii: Multidisciplinary Team Standard Viii: Multidisciplinary Team" at bounding box center [132, 187] width 198 height 5
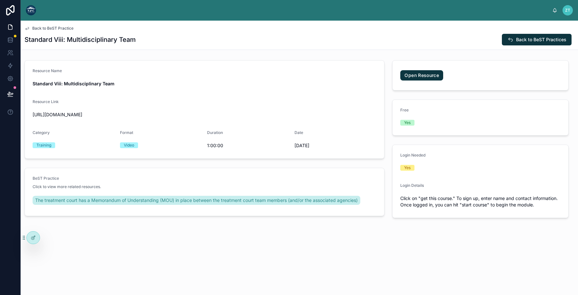
click at [59, 28] on span "Back to BeST Practice" at bounding box center [52, 28] width 41 height 5
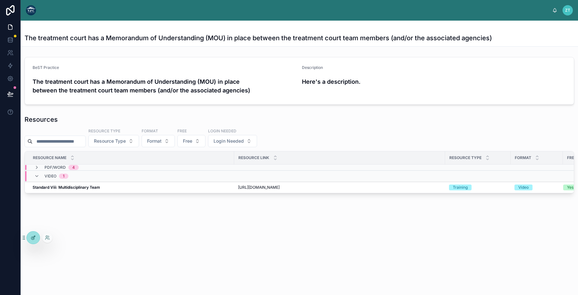
click at [35, 237] on icon at bounding box center [33, 237] width 5 height 5
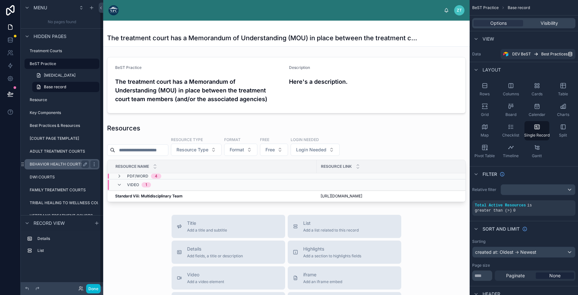
scroll to position [12, 0]
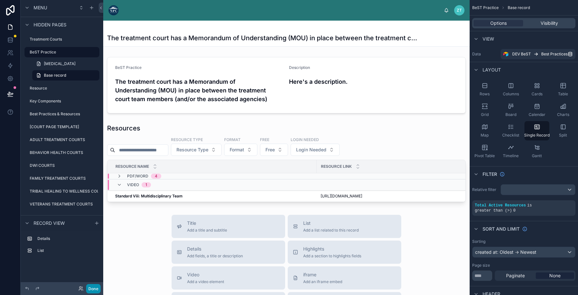
click at [93, 289] on button "Done" at bounding box center [93, 288] width 15 height 9
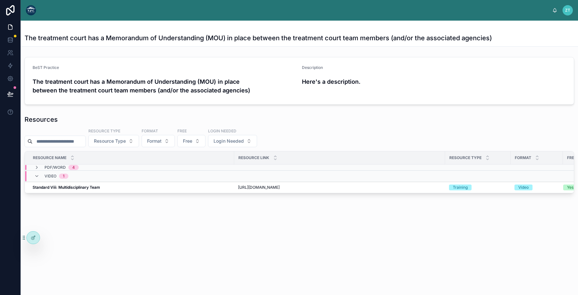
click at [34, 8] on img at bounding box center [31, 10] width 10 height 10
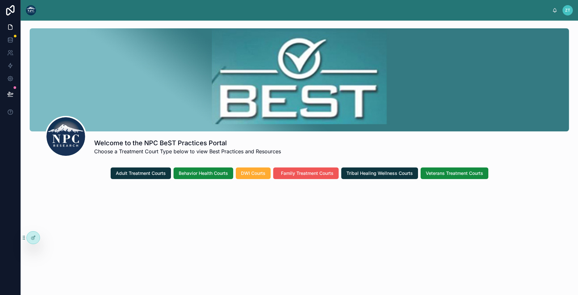
click at [293, 170] on button "Family Treatment Courts" at bounding box center [305, 174] width 65 height 12
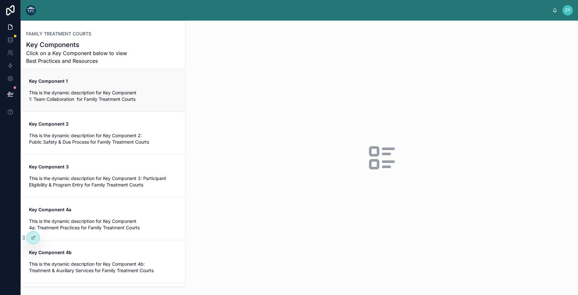
click at [103, 80] on span "Key Component 1" at bounding box center [103, 81] width 149 height 6
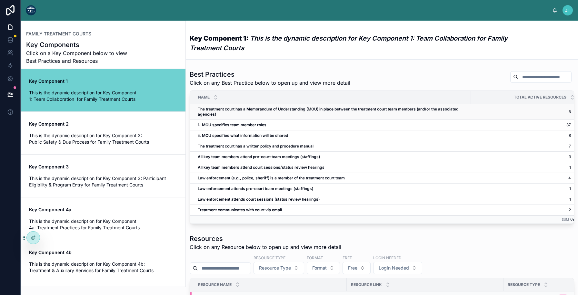
click at [272, 114] on span "The treatment court has a Memorandum of Understanding (MOU) in place between th…" at bounding box center [332, 112] width 269 height 10
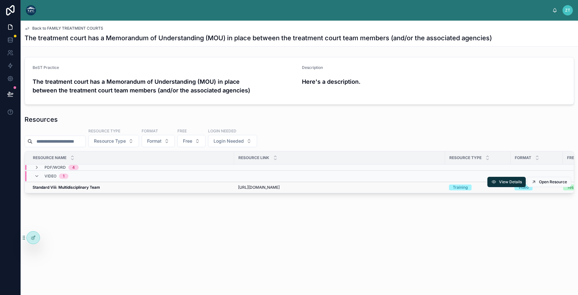
click at [128, 186] on div "Standard Viii: Multidisciplinary Team Standard Viii: Multidisciplinary Team" at bounding box center [132, 187] width 198 height 5
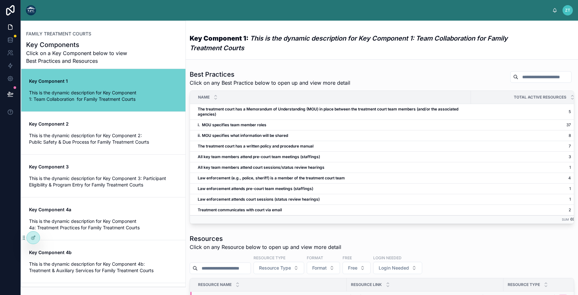
click at [29, 12] on img at bounding box center [31, 10] width 10 height 10
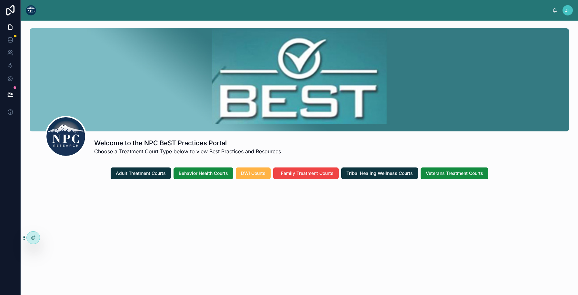
click at [248, 175] on span "DWI Courts" at bounding box center [253, 173] width 25 height 6
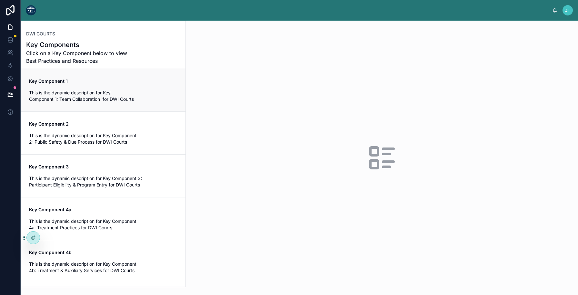
click at [107, 84] on span "Key Component 1" at bounding box center [103, 81] width 149 height 6
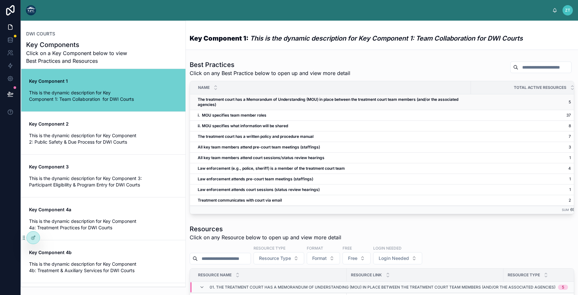
click at [283, 105] on span "The treatment court has a Memorandum of Understanding (MOU) in place between th…" at bounding box center [332, 102] width 269 height 10
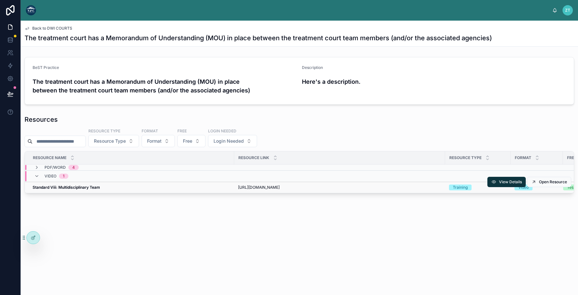
click at [138, 185] on div "Standard Viii: Multidisciplinary Team Standard Viii: Multidisciplinary Team" at bounding box center [132, 187] width 198 height 5
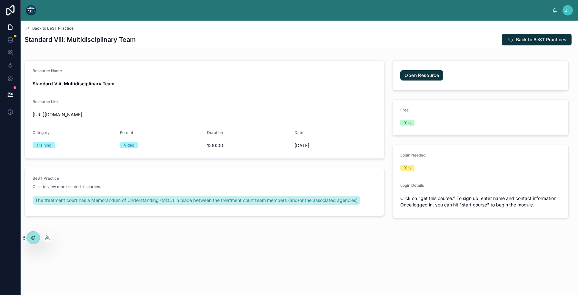
click at [34, 239] on icon at bounding box center [33, 237] width 5 height 5
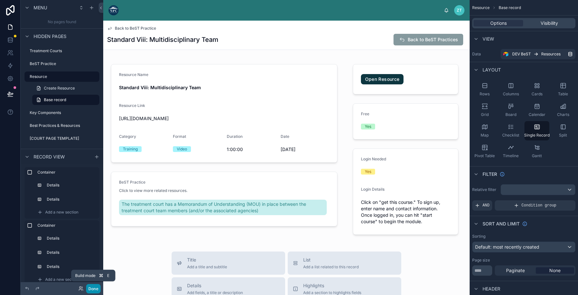
click at [94, 293] on button "Done" at bounding box center [93, 288] width 15 height 9
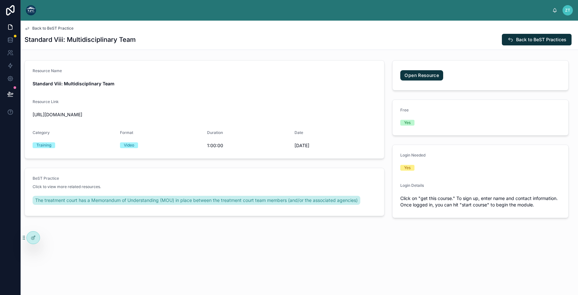
click at [63, 28] on span "Back to BeST Practice" at bounding box center [52, 28] width 41 height 5
click at [52, 26] on span "Back to BeST Practice" at bounding box center [52, 28] width 41 height 5
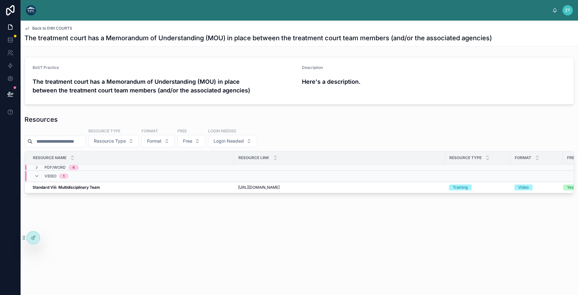
click at [30, 8] on img at bounding box center [31, 10] width 10 height 10
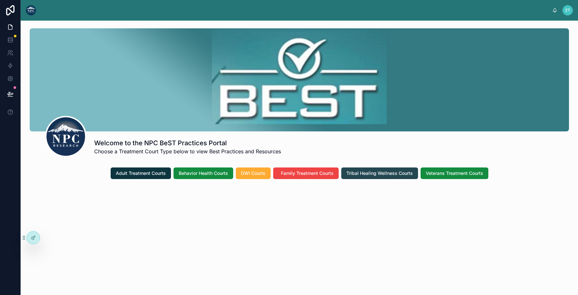
click at [362, 177] on button "Tribal Healing Wellness Courts" at bounding box center [379, 174] width 77 height 12
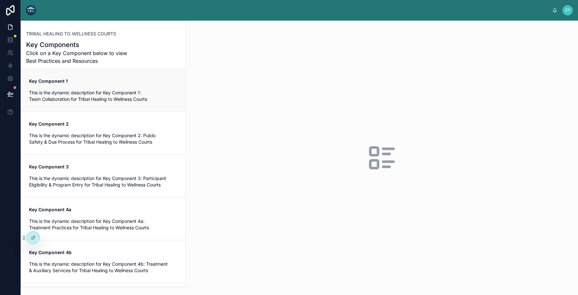
click at [82, 98] on span "This is the dynamic description for Key Component 1: Team Collaboration for Tri…" at bounding box center [103, 96] width 149 height 13
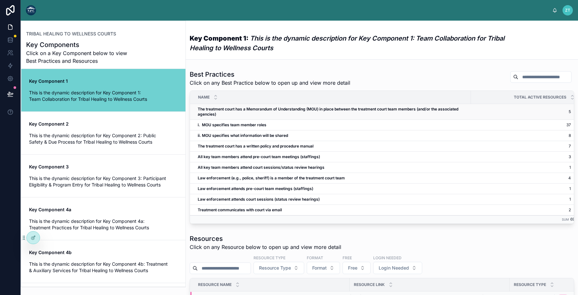
click at [305, 108] on strong "The treatment court has a Memorandum of Understanding (MOU) in place between th…" at bounding box center [329, 112] width 262 height 10
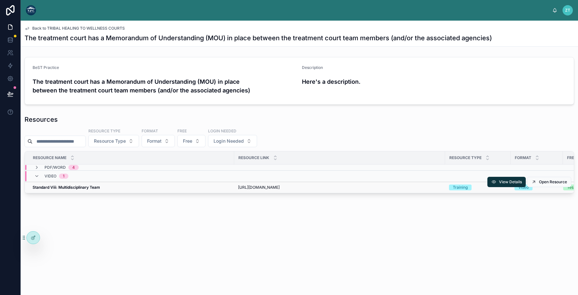
click at [110, 187] on div "Standard Viii: Multidisciplinary Team Standard Viii: Multidisciplinary Team" at bounding box center [132, 187] width 198 height 5
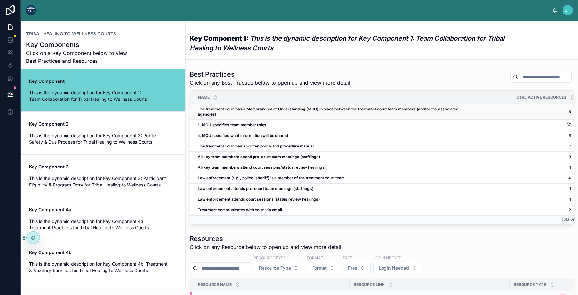
click at [293, 116] on span "The treatment court has a Memorandum of Understanding (MOU) in place between th…" at bounding box center [332, 112] width 269 height 10
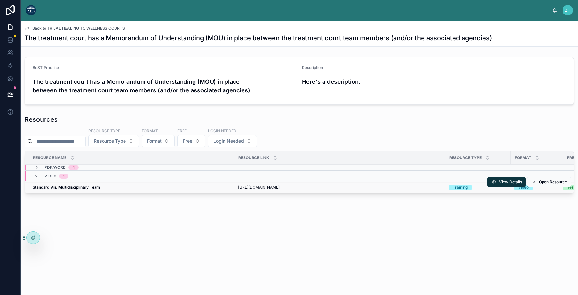
click at [135, 190] on div "Standard Viii: Multidisciplinary Team Standard Viii: Multidisciplinary Team" at bounding box center [132, 187] width 198 height 5
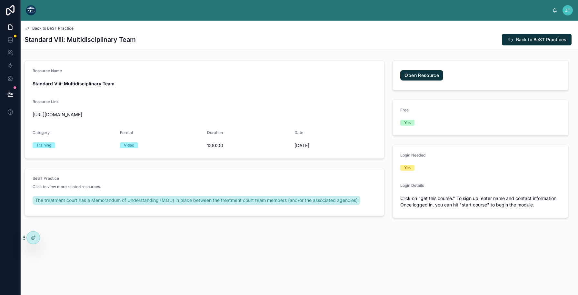
click at [30, 9] on img at bounding box center [31, 10] width 10 height 10
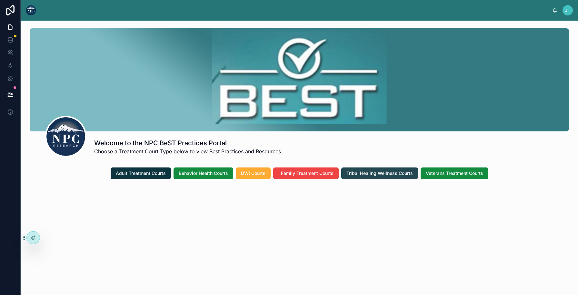
click at [360, 175] on span "Tribal Healing Wellness Courts" at bounding box center [379, 173] width 66 height 6
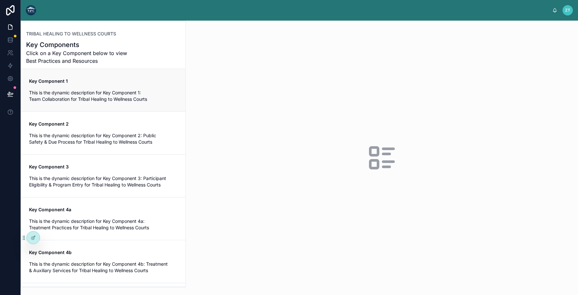
click at [115, 106] on link "Key Component 1 This is the dynamic description for Key Component 1: Team Colla…" at bounding box center [103, 90] width 164 height 43
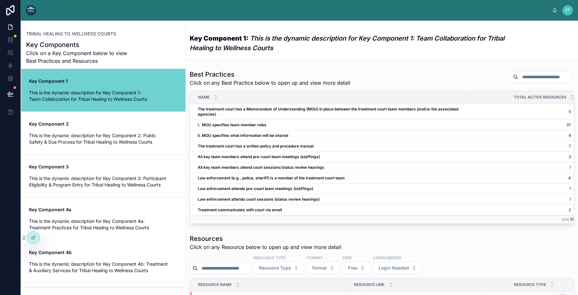
scroll to position [163, 0]
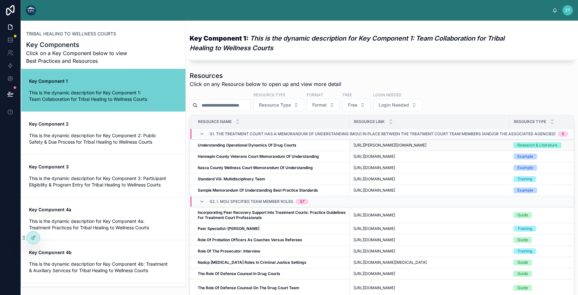
click at [316, 148] on div "Understanding Operational Dynamics Of Drug Courts Understanding Operational Dyn…" at bounding box center [272, 145] width 148 height 5
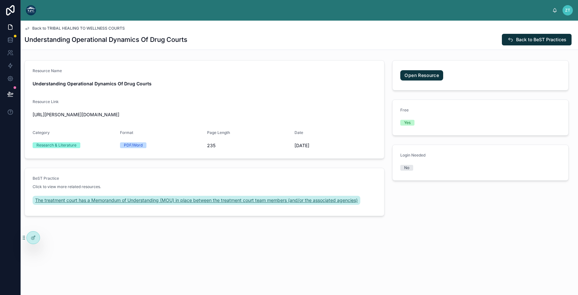
click at [235, 204] on span "The treatment court has a Memorandum of Understanding (MOU) in place between th…" at bounding box center [196, 200] width 322 height 6
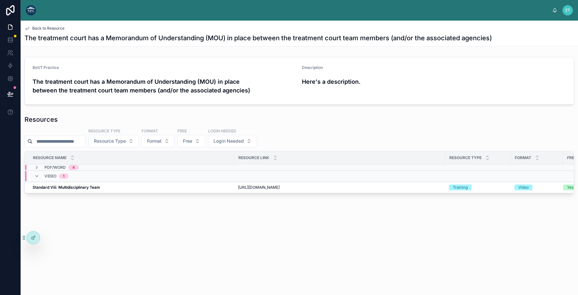
click at [59, 26] on span "Back to Resource" at bounding box center [48, 28] width 32 height 5
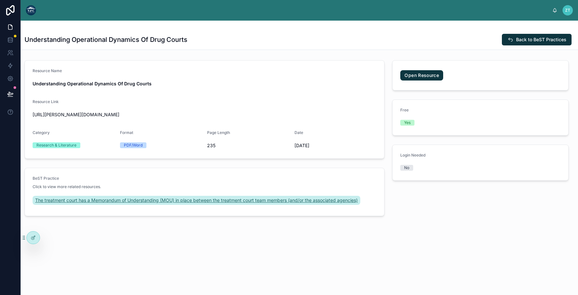
click at [151, 204] on span "The treatment court has a Memorandum of Understanding (MOU) in place between th…" at bounding box center [196, 200] width 322 height 6
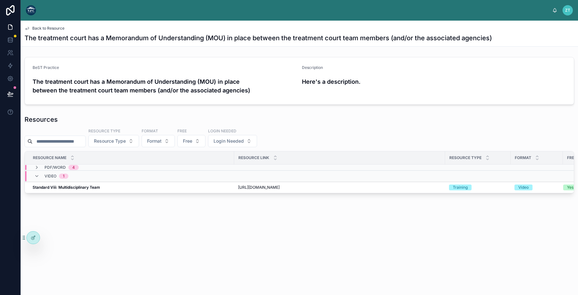
click at [54, 27] on span "Back to Resource" at bounding box center [48, 28] width 32 height 5
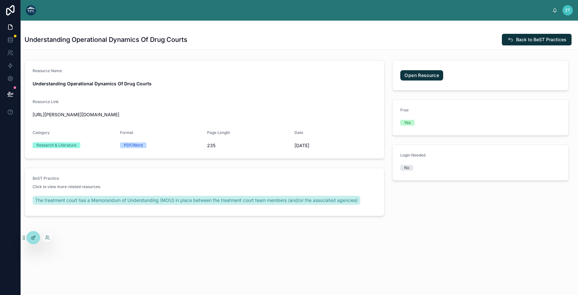
click at [29, 237] on div at bounding box center [33, 238] width 13 height 12
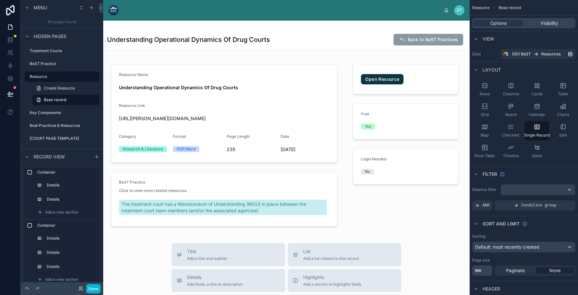
click at [111, 10] on img at bounding box center [113, 10] width 10 height 10
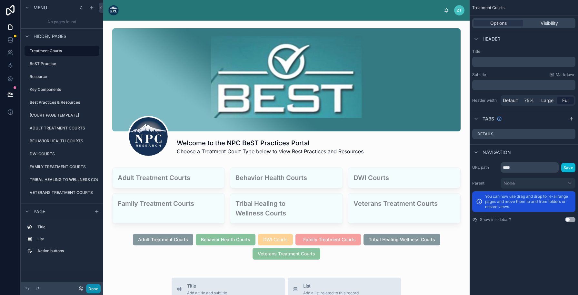
click at [93, 290] on button "Done" at bounding box center [93, 288] width 15 height 9
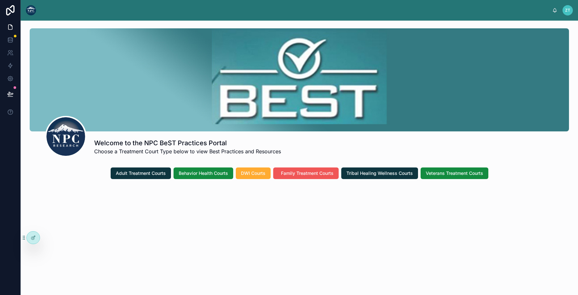
click at [300, 175] on span "Family Treatment Courts" at bounding box center [307, 173] width 53 height 6
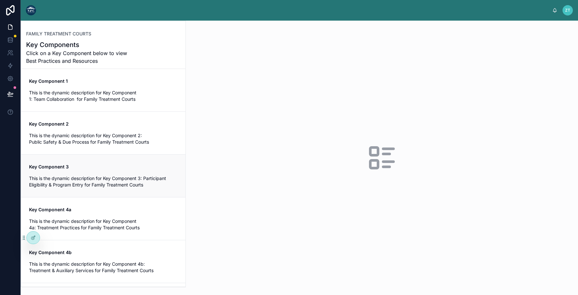
click at [149, 184] on span "This is the dynamic description for Key Component 3: Participant Eligibility & …" at bounding box center [103, 181] width 149 height 13
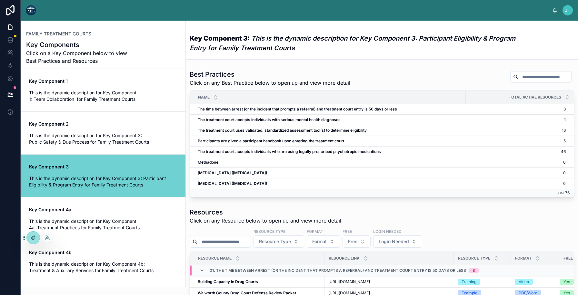
click at [32, 239] on icon at bounding box center [33, 237] width 5 height 5
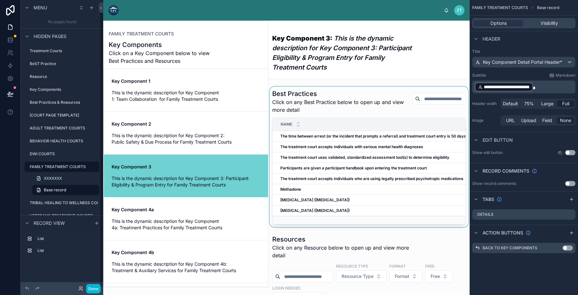
scroll to position [85, 0]
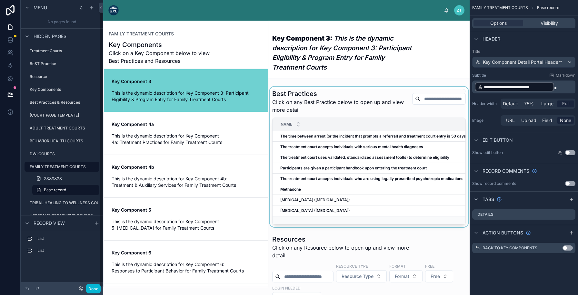
click at [313, 145] on div at bounding box center [368, 157] width 201 height 141
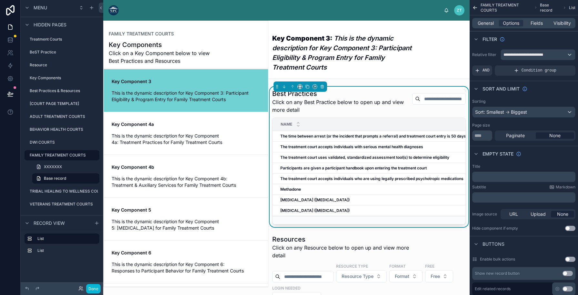
click at [311, 135] on strong "The time between arrest (or the incident that prompts a referral) and treatment…" at bounding box center [379, 136] width 199 height 5
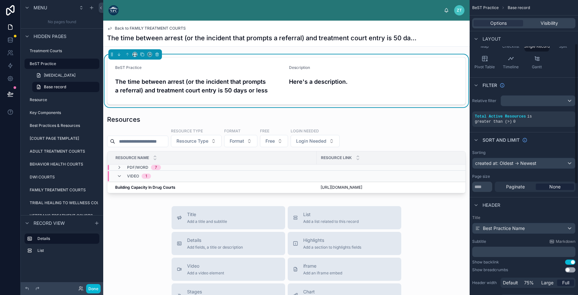
scroll to position [92, 0]
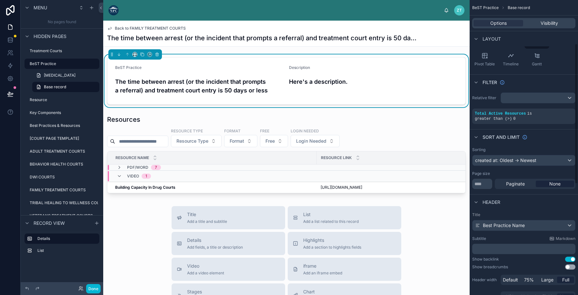
click at [569, 260] on button "Use setting" at bounding box center [570, 259] width 10 height 5
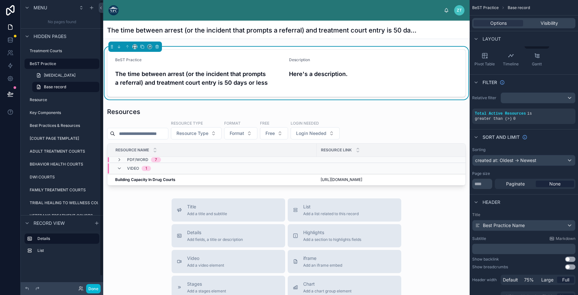
click at [111, 10] on img at bounding box center [113, 10] width 10 height 10
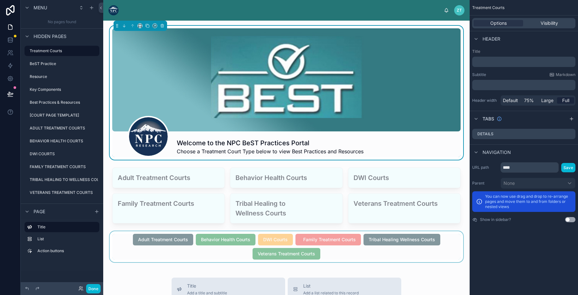
click at [213, 238] on div at bounding box center [286, 247] width 356 height 31
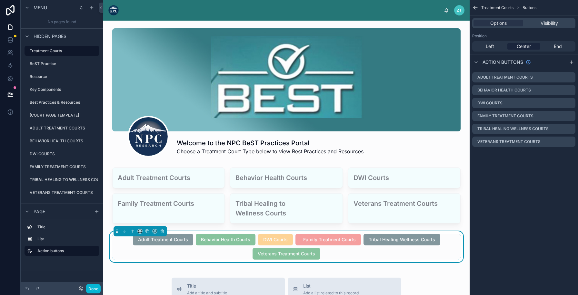
click at [207, 240] on span "Behavior Health Courts" at bounding box center [226, 239] width 60 height 6
click at [43, 77] on label "Resource" at bounding box center [58, 76] width 57 height 5
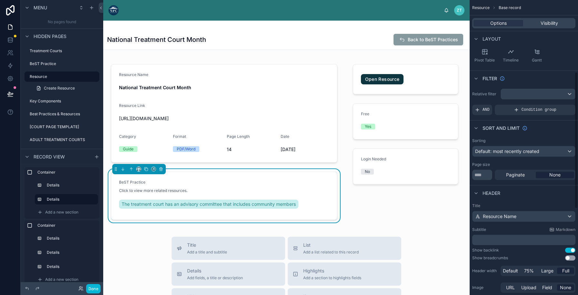
scroll to position [164, 0]
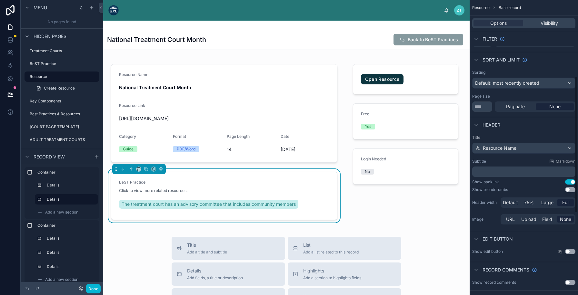
click at [569, 182] on button "Use setting" at bounding box center [570, 182] width 10 height 5
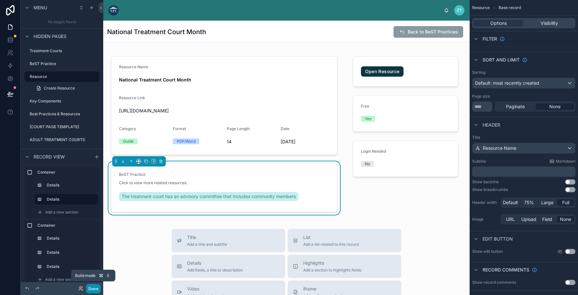
click at [91, 289] on button "Done" at bounding box center [93, 288] width 15 height 9
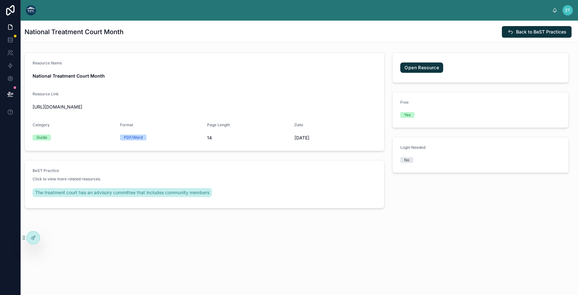
click at [33, 8] on img at bounding box center [31, 10] width 10 height 10
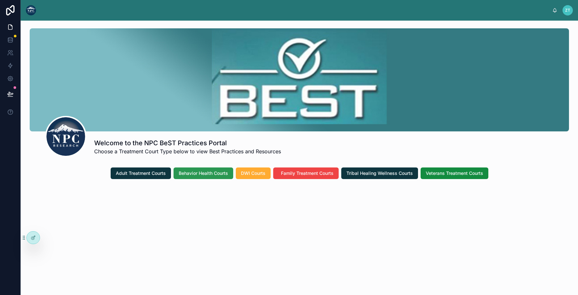
click at [206, 172] on span "Behavior Health Courts" at bounding box center [203, 173] width 49 height 6
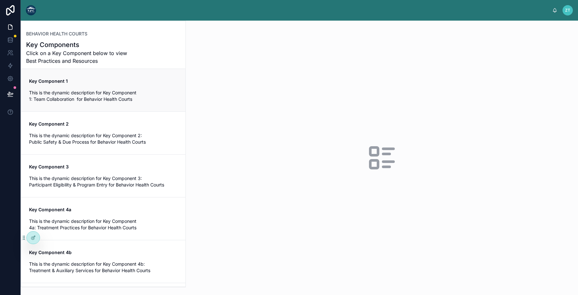
click at [79, 91] on span "This is the dynamic description for Key Component 1: Team Collaboration for Beh…" at bounding box center [103, 96] width 149 height 13
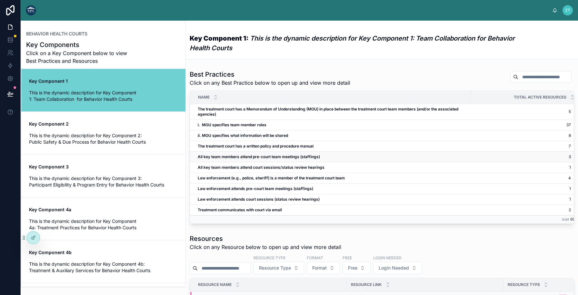
click at [218, 157] on strong "All key team members attend pre-court team meetings (staffings)" at bounding box center [259, 156] width 122 height 5
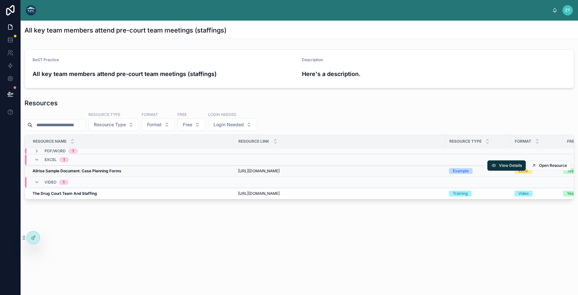
click at [167, 173] on div "Allrise Sample Document: Case Planning Forms Allrise Sample Document: Case Plan…" at bounding box center [132, 171] width 198 height 5
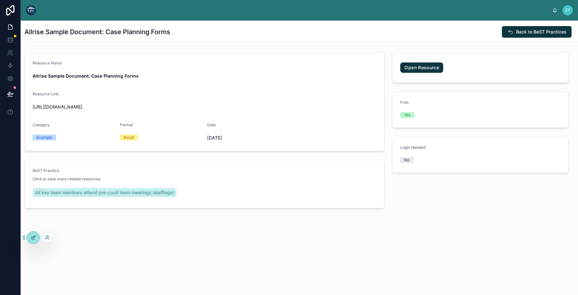
click at [30, 238] on div at bounding box center [33, 238] width 13 height 12
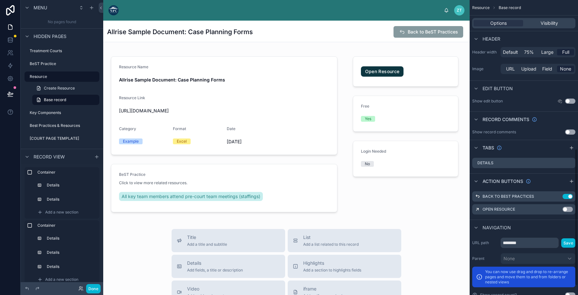
scroll to position [340, 0]
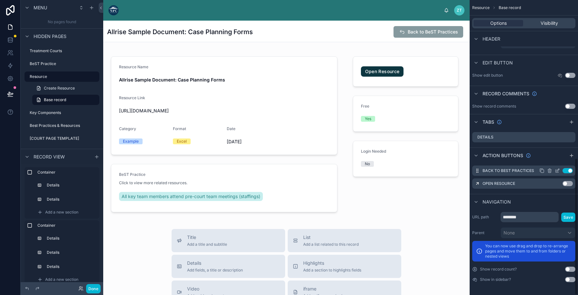
click at [566, 171] on button "Use setting" at bounding box center [567, 170] width 10 height 5
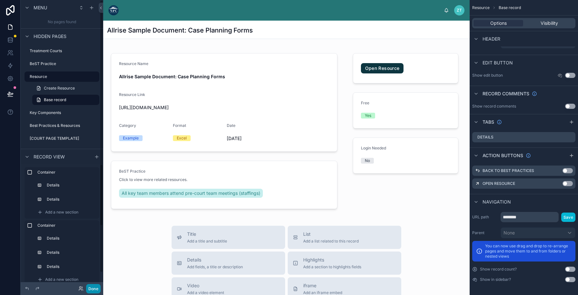
click at [94, 290] on button "Done" at bounding box center [93, 288] width 15 height 9
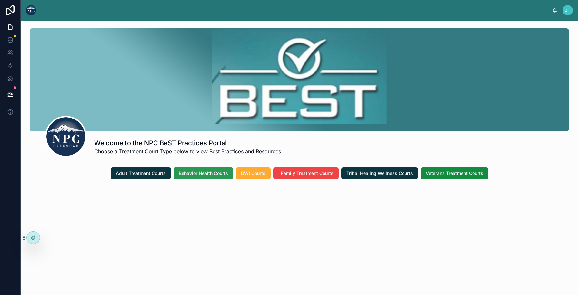
click at [200, 175] on span "Behavior Health Courts" at bounding box center [203, 173] width 49 height 6
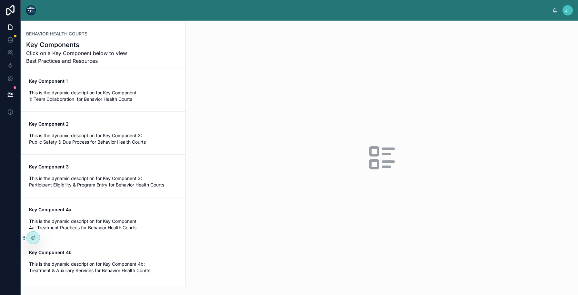
click at [32, 14] on img at bounding box center [31, 10] width 10 height 10
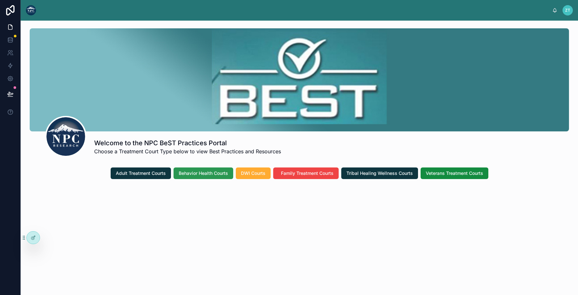
click at [198, 176] on span "Behavior Health Courts" at bounding box center [203, 173] width 49 height 6
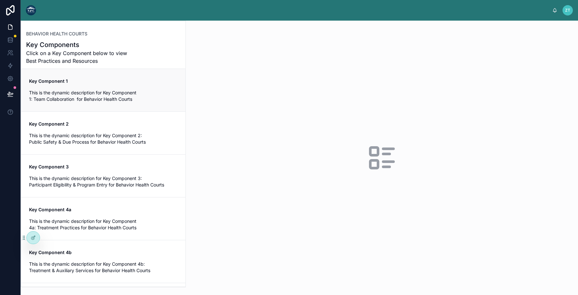
click at [141, 99] on span "This is the dynamic description for Key Component 1: Team Collaboration for Beh…" at bounding box center [103, 96] width 149 height 13
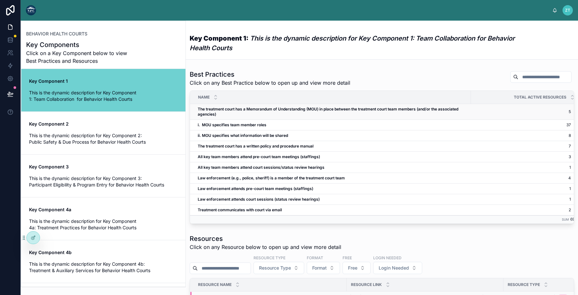
click at [292, 117] on span "The treatment court has a Memorandum of Understanding (MOU) in place between th…" at bounding box center [332, 112] width 269 height 10
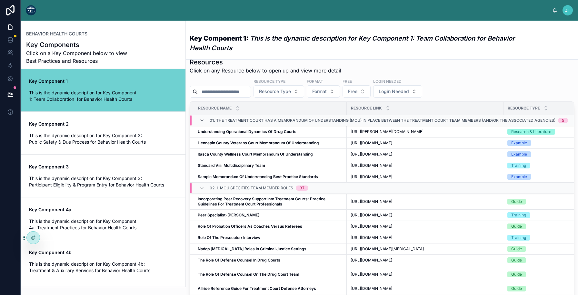
scroll to position [249, 0]
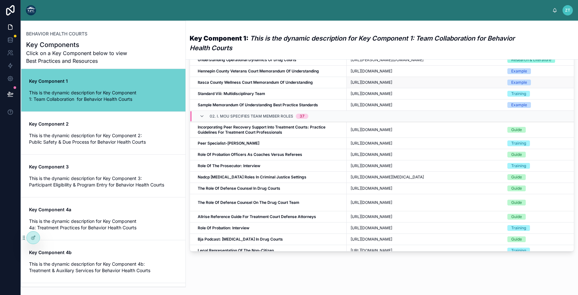
click at [293, 85] on strong "Itasca County Wellness Court Memorandum Of Understanding" at bounding box center [255, 82] width 115 height 5
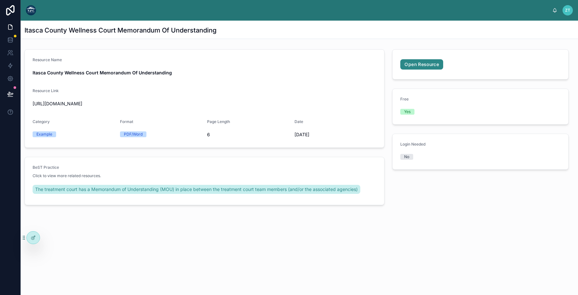
click at [426, 65] on link "Open Resource" at bounding box center [421, 64] width 43 height 10
click at [267, 60] on div "Resource Name" at bounding box center [205, 61] width 344 height 8
click at [34, 10] on img at bounding box center [31, 10] width 10 height 10
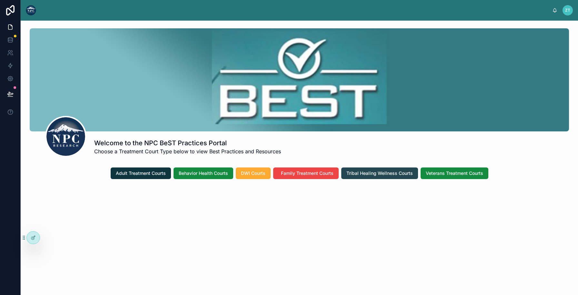
click at [364, 173] on span "Tribal Healing Wellness Courts" at bounding box center [379, 173] width 66 height 6
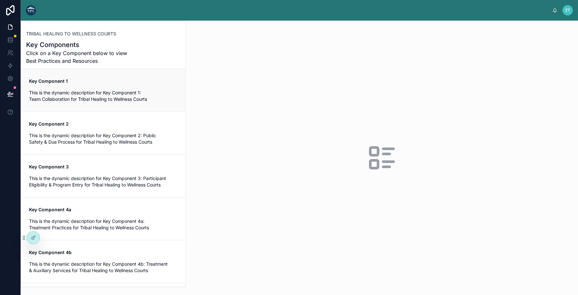
click at [88, 93] on span "This is the dynamic description for Key Component 1: Team Collaboration for Tri…" at bounding box center [103, 96] width 149 height 13
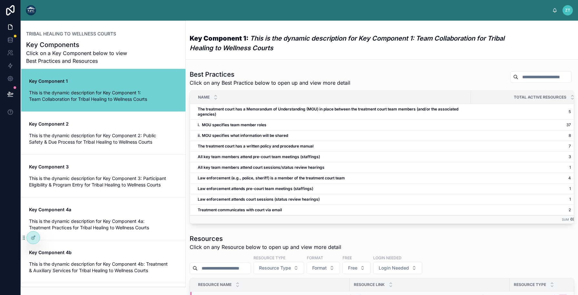
click at [33, 14] on img at bounding box center [31, 10] width 10 height 10
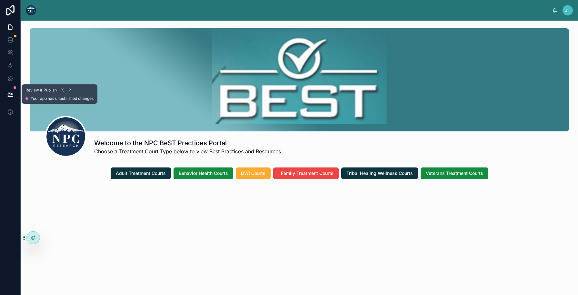
click at [10, 92] on icon at bounding box center [10, 94] width 6 height 6
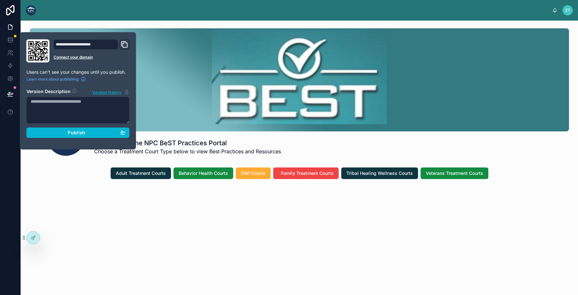
click at [66, 204] on div "Welcome to the NPC BeST Practices Portal Choose a Treatment Court Type below to…" at bounding box center [299, 122] width 557 height 202
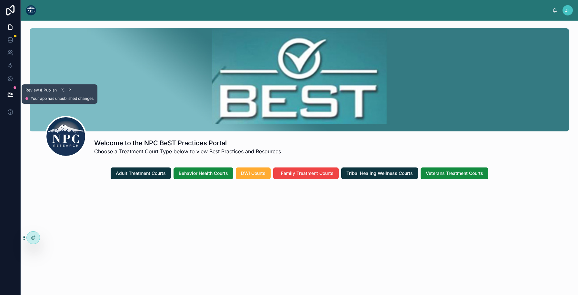
click at [10, 94] on icon at bounding box center [10, 94] width 6 height 6
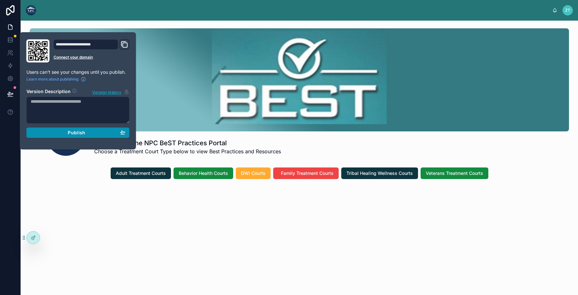
click at [72, 135] on span "Publish" at bounding box center [76, 133] width 17 height 6
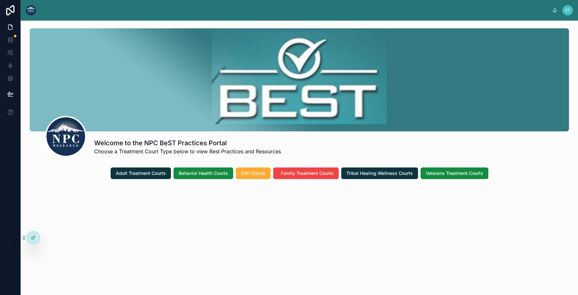
click at [78, 204] on div "Welcome to the NPC BeST Practices Portal Choose a Treatment Court Type below to…" at bounding box center [299, 122] width 557 height 202
click at [289, 267] on div "Welcome to the NPC BeST Practices Portal Choose a Treatment Court Type below to…" at bounding box center [299, 158] width 557 height 275
click at [6, 80] on link at bounding box center [10, 78] width 20 height 13
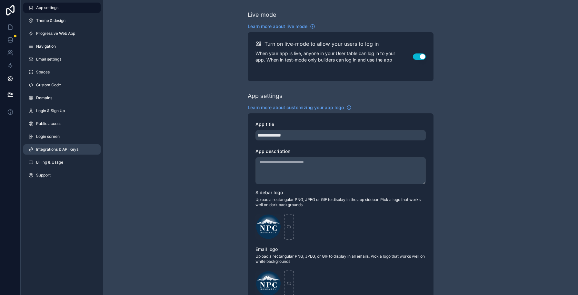
click at [66, 151] on span "Integrations & API Keys" at bounding box center [57, 149] width 42 height 5
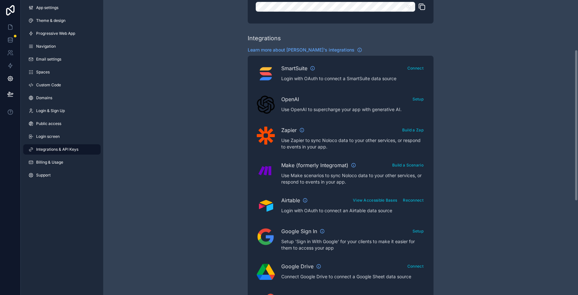
scroll to position [183, 0]
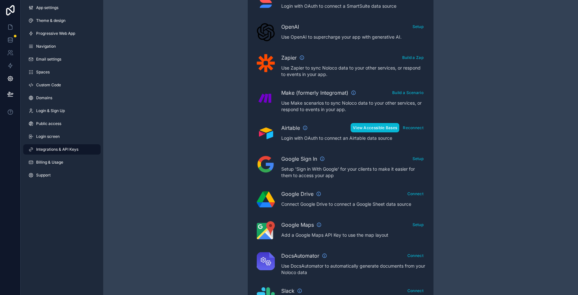
click at [386, 130] on button "View Accessible Bases" at bounding box center [374, 127] width 49 height 9
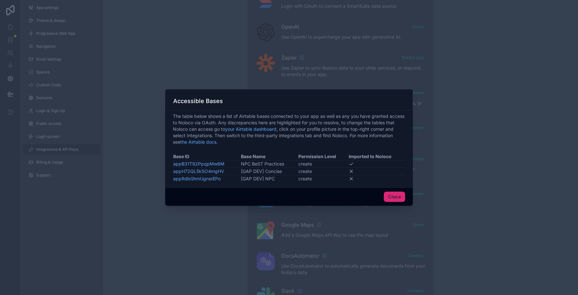
click at [400, 198] on button "Close" at bounding box center [394, 197] width 21 height 10
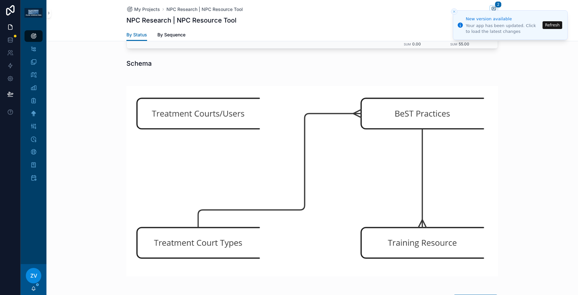
scroll to position [563, 0]
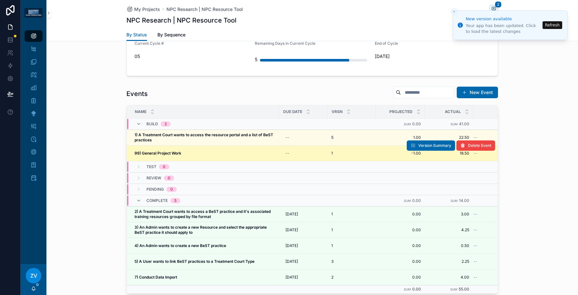
click at [193, 151] on div "99) General Project Work 99) General Project Work" at bounding box center [204, 153] width 141 height 5
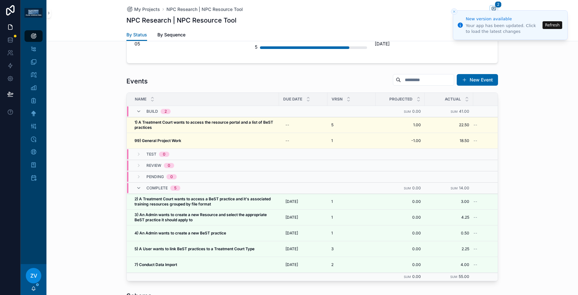
scroll to position [574, 0]
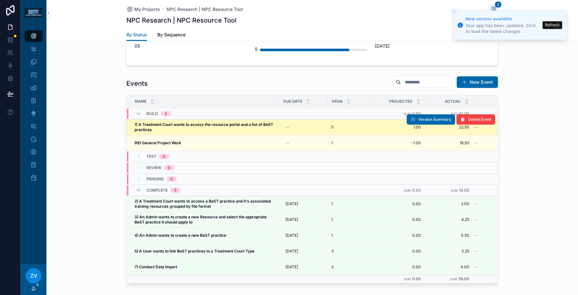
click at [177, 122] on span "1) A Treatment Court wants to access the resource portal and a list of BeST pra…" at bounding box center [204, 127] width 141 height 10
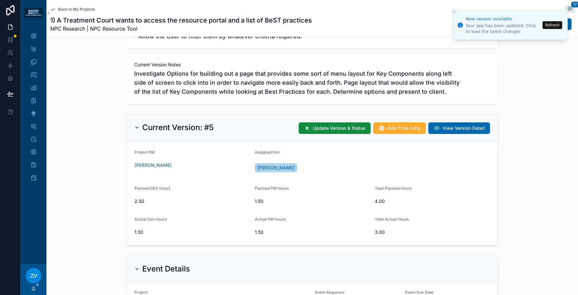
scroll to position [57, 0]
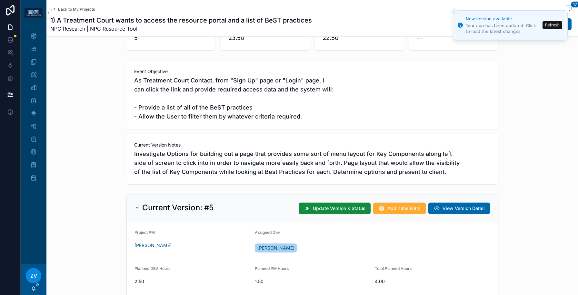
click at [87, 11] on span "Back to My Projects" at bounding box center [76, 9] width 37 height 5
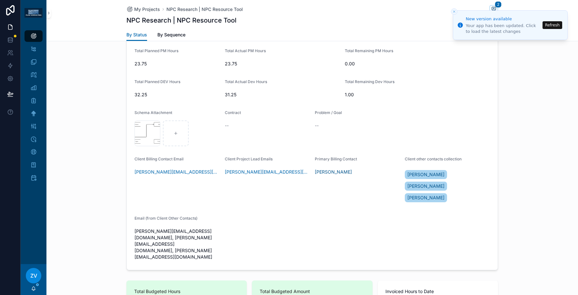
scroll to position [502, 0]
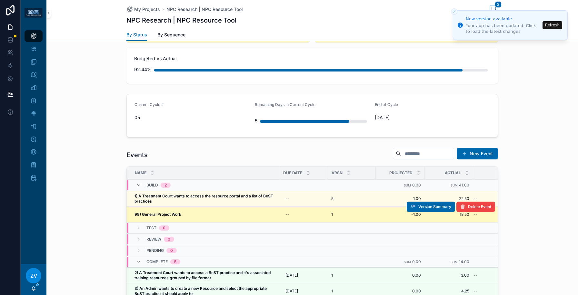
click at [230, 212] on div "99) General Project Work 99) General Project Work" at bounding box center [204, 214] width 141 height 5
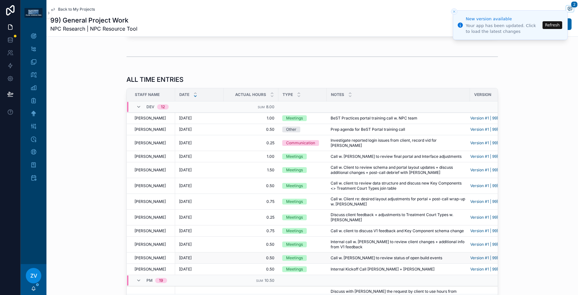
scroll to position [546, 0]
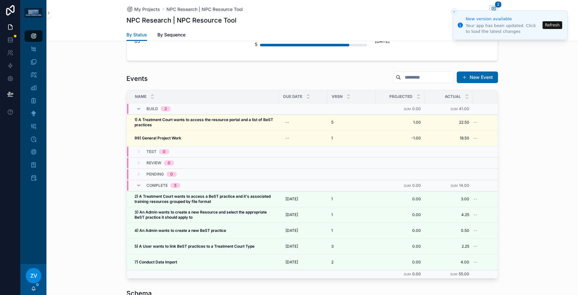
scroll to position [612, 0]
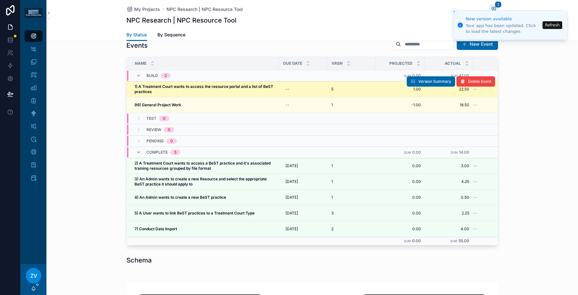
click at [193, 84] on span "1) A Treatment Court wants to access the resource portal and a list of BeST pra…" at bounding box center [204, 89] width 141 height 10
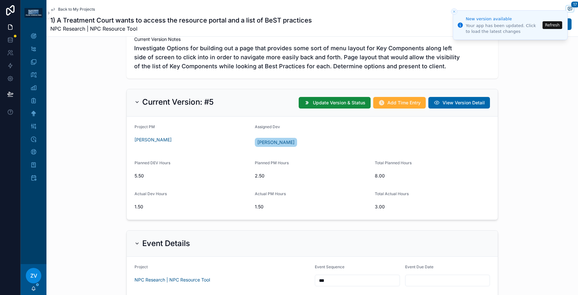
scroll to position [130, 0]
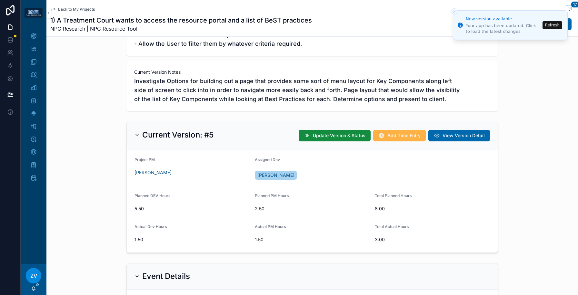
click at [394, 133] on span "Add Time Entry" at bounding box center [403, 136] width 33 height 6
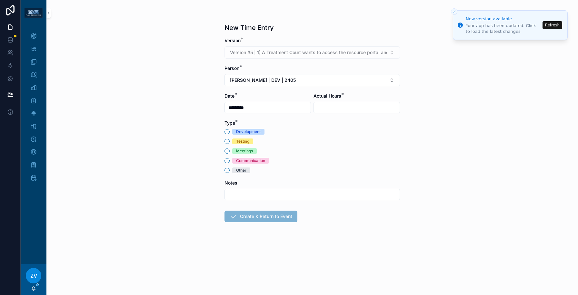
click at [231, 130] on div "Development" at bounding box center [311, 132] width 175 height 6
click at [227, 130] on button "Development" at bounding box center [226, 131] width 5 height 5
click at [243, 96] on div "Date *" at bounding box center [267, 96] width 86 height 6
click at [239, 105] on input "*********" at bounding box center [268, 107] width 86 height 9
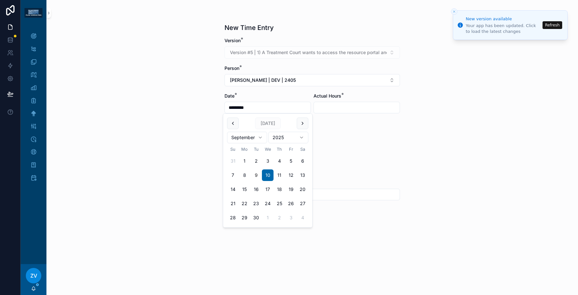
click at [256, 177] on button "9" at bounding box center [256, 176] width 12 height 12
type input "********"
click at [320, 107] on input "scrollable content" at bounding box center [357, 107] width 86 height 9
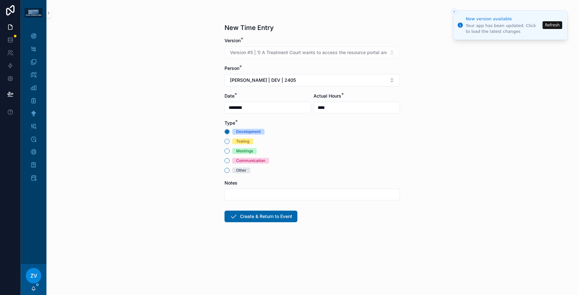
type input "****"
click at [312, 192] on input "scrollable content" at bounding box center [312, 194] width 175 height 9
paste input "**********"
drag, startPoint x: 312, startPoint y: 192, endPoint x: 200, endPoint y: 192, distance: 111.6
click at [200, 192] on div "**********" at bounding box center [311, 147] width 531 height 295
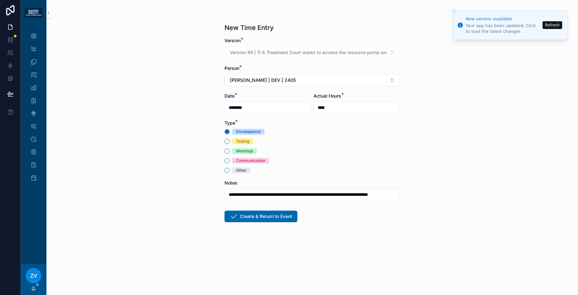
click at [272, 193] on input "**********" at bounding box center [312, 194] width 175 height 9
click at [246, 194] on input "**********" at bounding box center [312, 194] width 175 height 9
click at [379, 197] on input "**********" at bounding box center [312, 194] width 175 height 9
type input "**********"
click at [291, 215] on button "Create & Return to Event" at bounding box center [260, 217] width 73 height 12
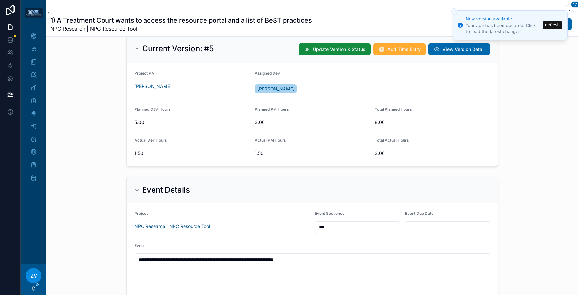
scroll to position [163, 0]
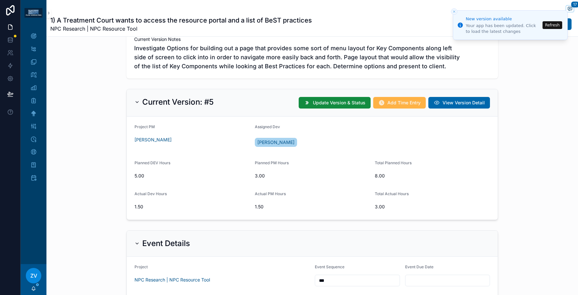
click at [390, 106] on span "Add Time Entry" at bounding box center [403, 103] width 33 height 6
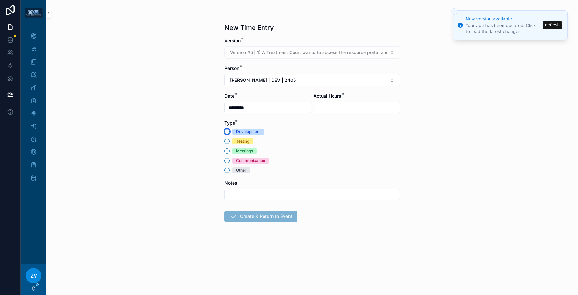
click at [226, 131] on button "Development" at bounding box center [226, 131] width 5 height 5
click at [310, 111] on input "*********" at bounding box center [268, 107] width 86 height 9
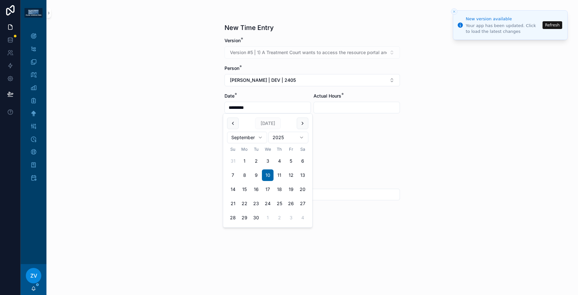
click at [328, 107] on input "scrollable content" at bounding box center [357, 107] width 86 height 9
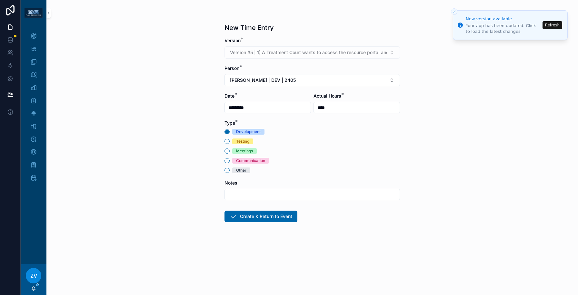
type input "****"
click at [300, 199] on input "scrollable content" at bounding box center [312, 194] width 175 height 9
paste input "**********"
click at [253, 194] on input "**********" at bounding box center [312, 194] width 175 height 9
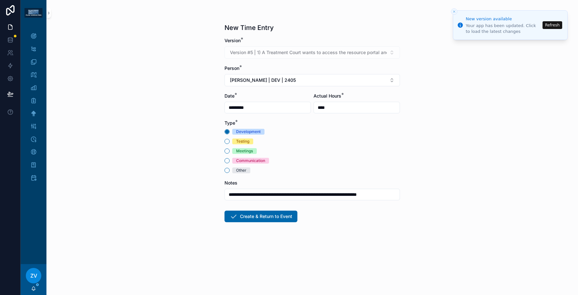
scroll to position [0, 0]
drag, startPoint x: 252, startPoint y: 194, endPoint x: 215, endPoint y: 194, distance: 37.7
click at [215, 194] on div "**********" at bounding box center [311, 147] width 531 height 295
click at [231, 194] on input "**********" at bounding box center [312, 194] width 175 height 9
click at [348, 194] on input "**********" at bounding box center [312, 194] width 175 height 9
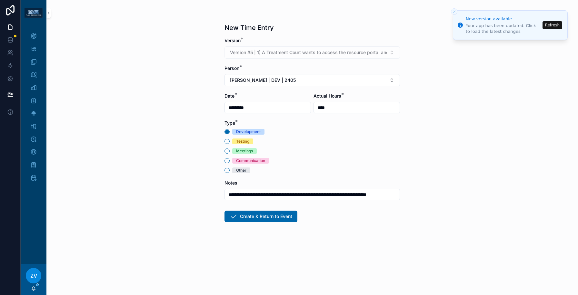
scroll to position [0, 16]
click at [348, 194] on input "**********" at bounding box center [312, 194] width 175 height 9
drag, startPoint x: 323, startPoint y: 194, endPoint x: 333, endPoint y: 196, distance: 10.1
click at [333, 196] on input "**********" at bounding box center [312, 194] width 175 height 9
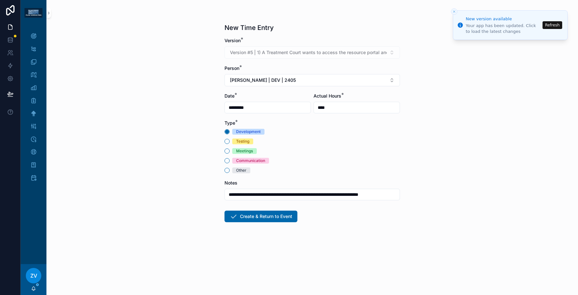
click at [349, 195] on input "**********" at bounding box center [312, 194] width 175 height 9
click at [334, 194] on input "**********" at bounding box center [312, 194] width 175 height 9
type input "**********"
click at [275, 217] on button "Create & Return to Event" at bounding box center [260, 217] width 73 height 12
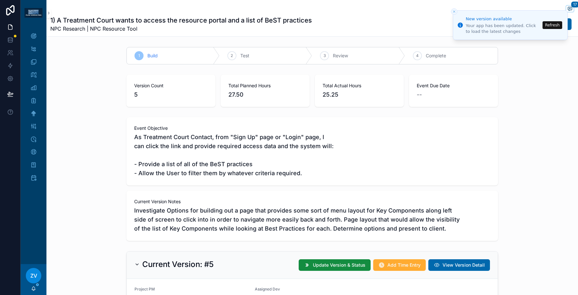
scroll to position [219, 0]
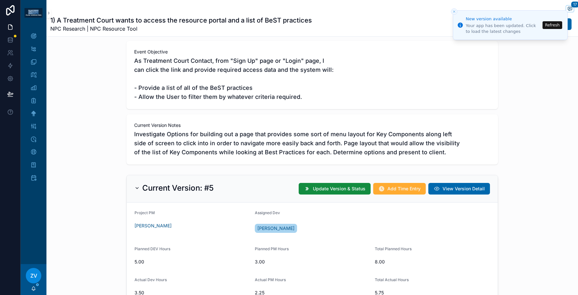
scroll to position [119, 0]
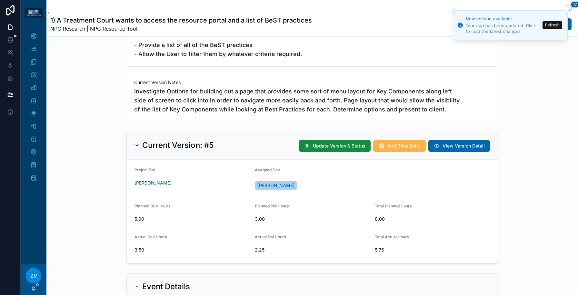
click at [406, 147] on span "Add Time Entry" at bounding box center [403, 146] width 33 height 6
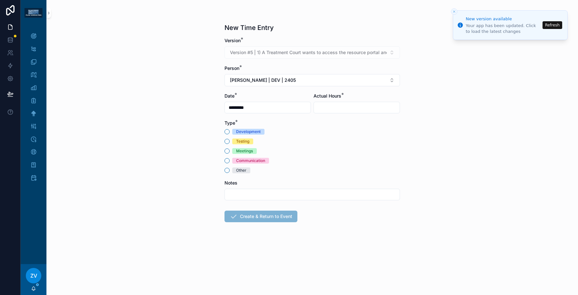
click at [321, 112] on input "scrollable content" at bounding box center [357, 107] width 86 height 9
click at [240, 151] on div "Meetings" at bounding box center [244, 151] width 17 height 6
click at [230, 151] on button "Meetings" at bounding box center [226, 151] width 5 height 5
click at [334, 109] on input "****" at bounding box center [357, 107] width 86 height 9
type input "****"
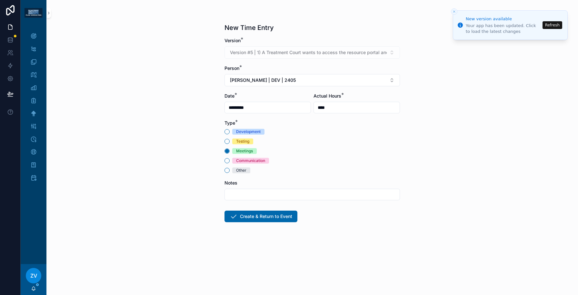
click at [275, 192] on input "scrollable content" at bounding box center [312, 194] width 175 height 9
type input "**********"
click at [266, 216] on button "Create & Return to Event" at bounding box center [260, 217] width 73 height 12
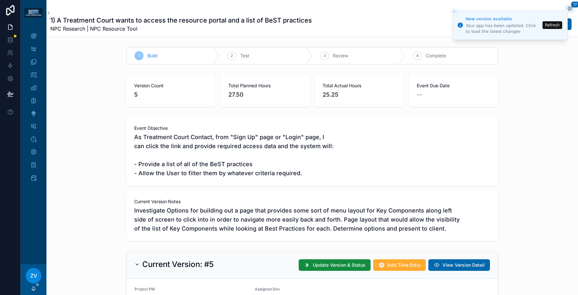
scroll to position [563, 0]
click at [36, 33] on div "My Projects" at bounding box center [33, 36] width 10 height 10
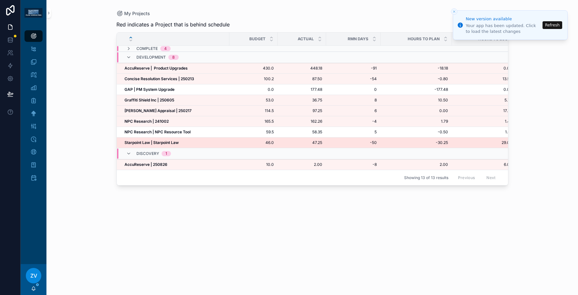
click at [139, 143] on strong "Starpoint Law | Starpoint Law" at bounding box center [151, 142] width 54 height 5
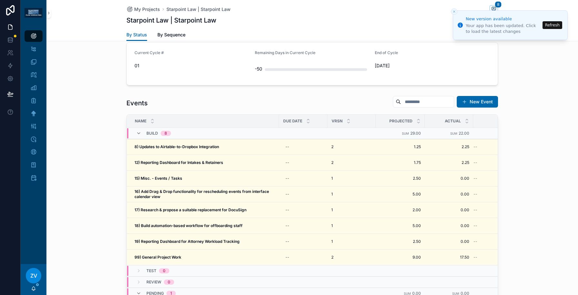
scroll to position [604, 0]
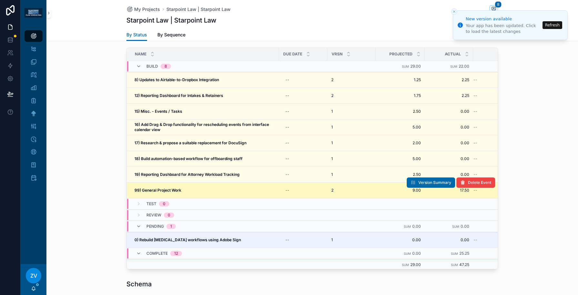
click at [163, 186] on td "99) General Project Work 99) General Project Work" at bounding box center [203, 191] width 152 height 16
click at [162, 190] on strong "99) General Project Work" at bounding box center [157, 190] width 47 height 5
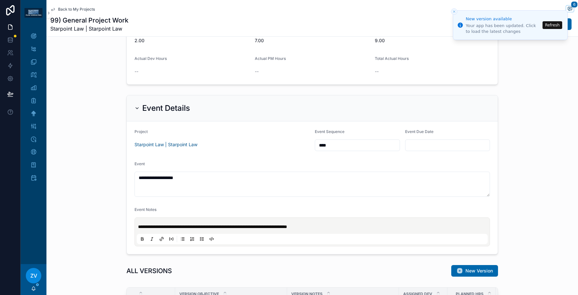
scroll to position [343, 0]
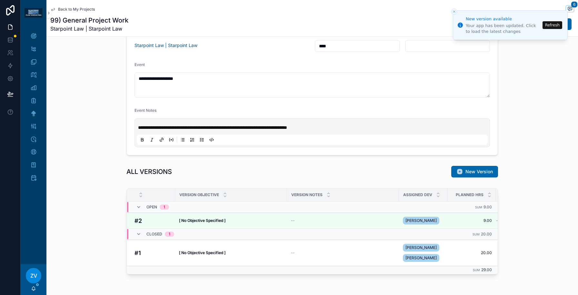
click at [83, 9] on span "Back to My Projects" at bounding box center [76, 9] width 37 height 5
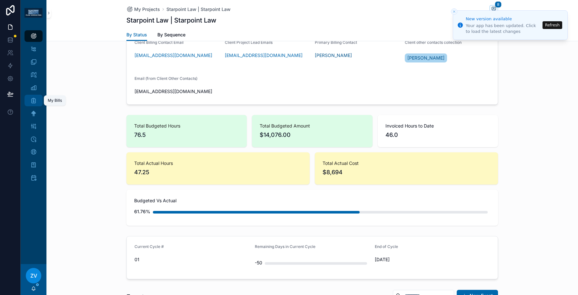
click at [34, 99] on icon "scrollable content" at bounding box center [33, 100] width 6 height 6
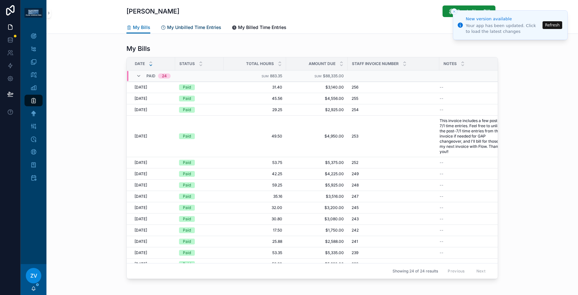
click at [202, 26] on span "My Unbilled Time Entries" at bounding box center [194, 27] width 54 height 6
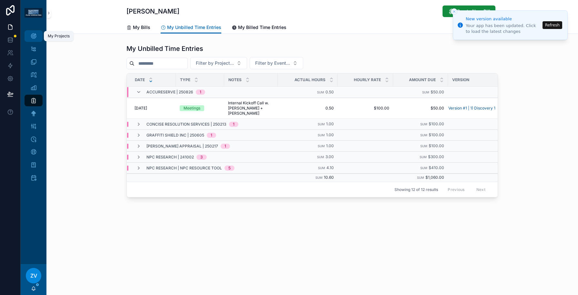
click at [35, 33] on icon "scrollable content" at bounding box center [33, 36] width 6 height 6
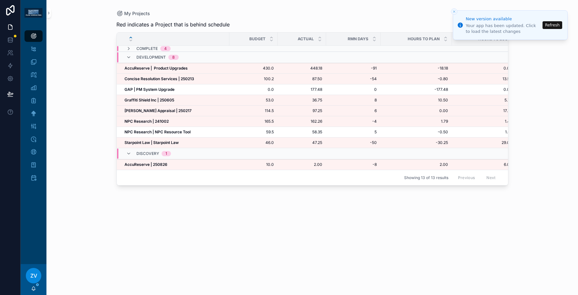
click at [103, 213] on div "My Projects Red indicates a Project that is behind schedule Budget Actual RMN D…" at bounding box center [311, 147] width 531 height 295
